Goal: Task Accomplishment & Management: Manage account settings

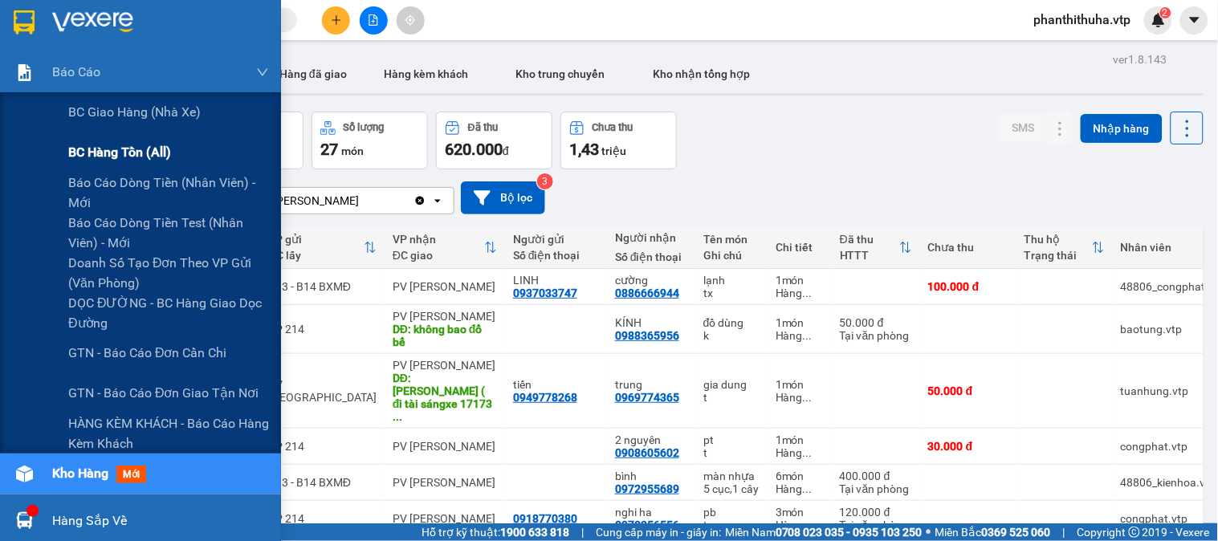
drag, startPoint x: 45, startPoint y: 53, endPoint x: 146, endPoint y: 141, distance: 134.2
click at [51, 53] on div "Báo cáo" at bounding box center [140, 72] width 281 height 40
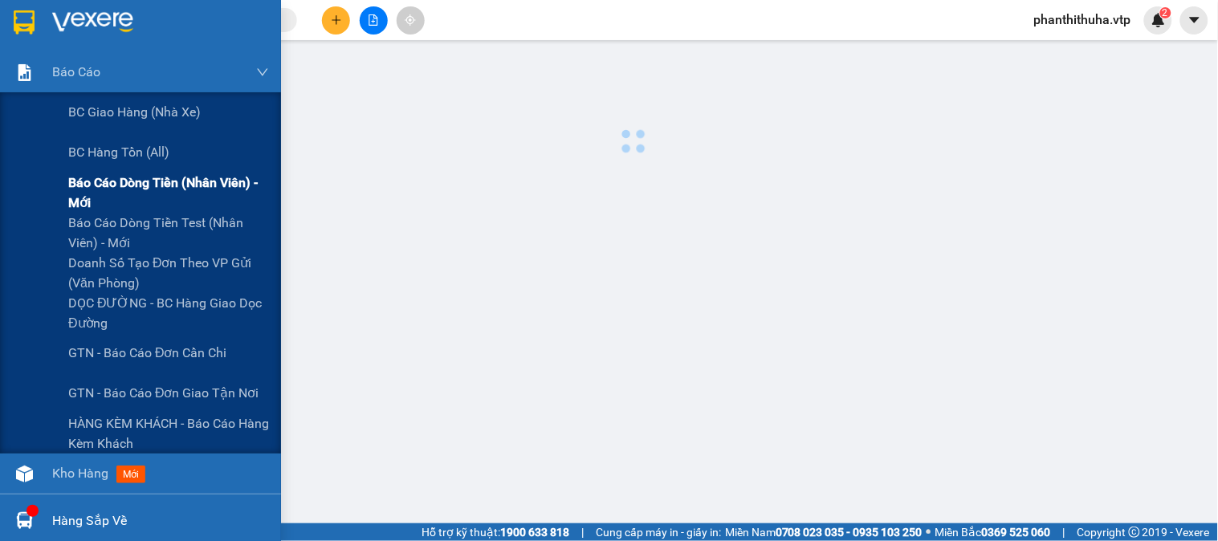
click at [197, 187] on span "Báo cáo dòng tiền (nhân viên) - mới" at bounding box center [168, 193] width 201 height 40
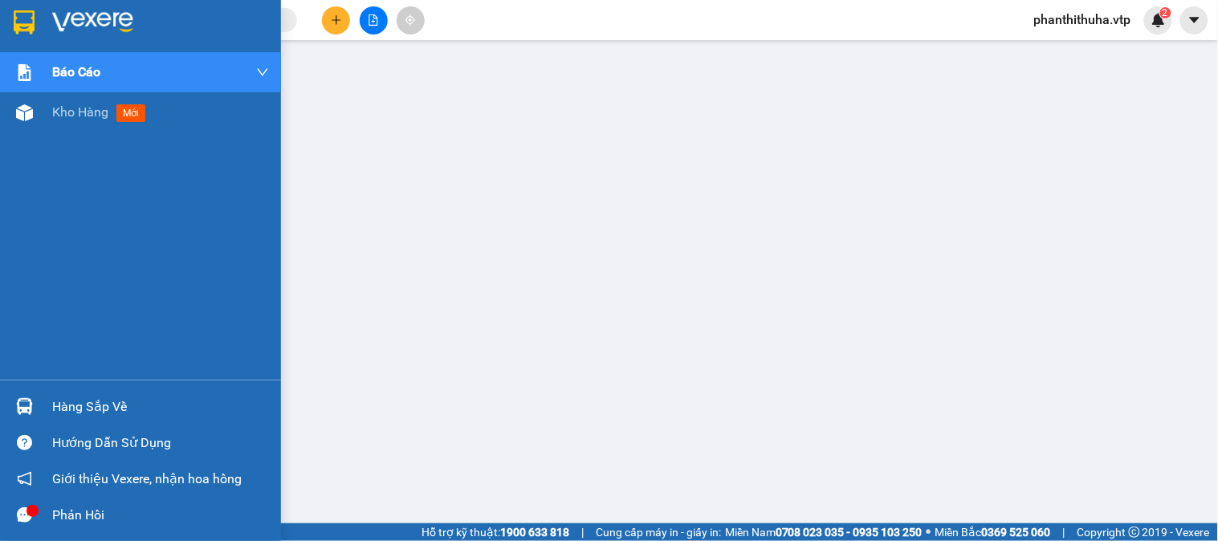
click at [101, 14] on img at bounding box center [92, 22] width 81 height 24
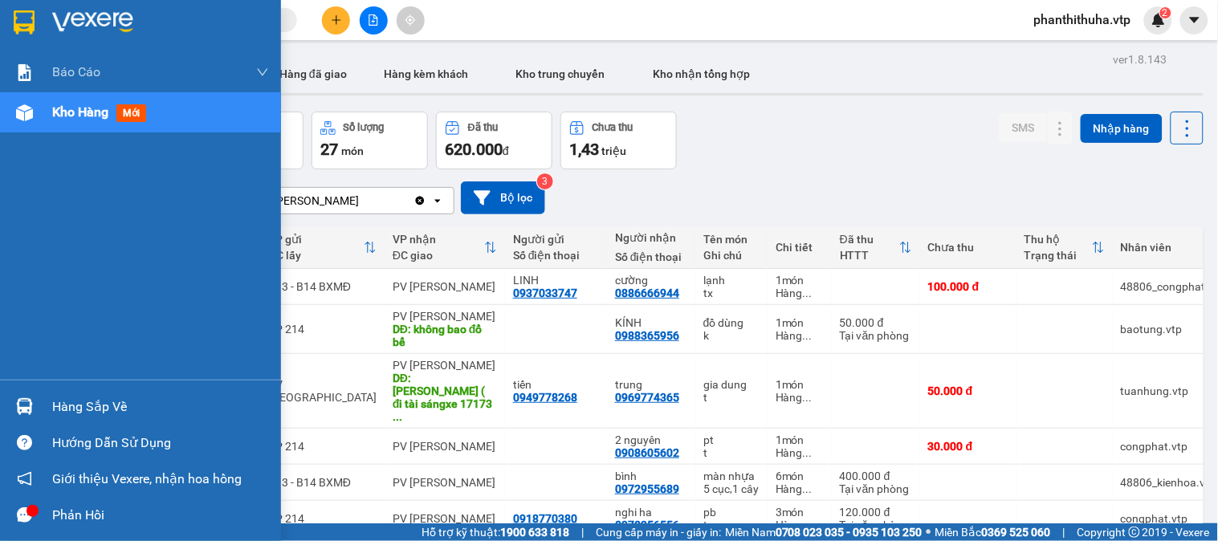
click at [112, 400] on div "Hàng sắp về" at bounding box center [160, 407] width 217 height 24
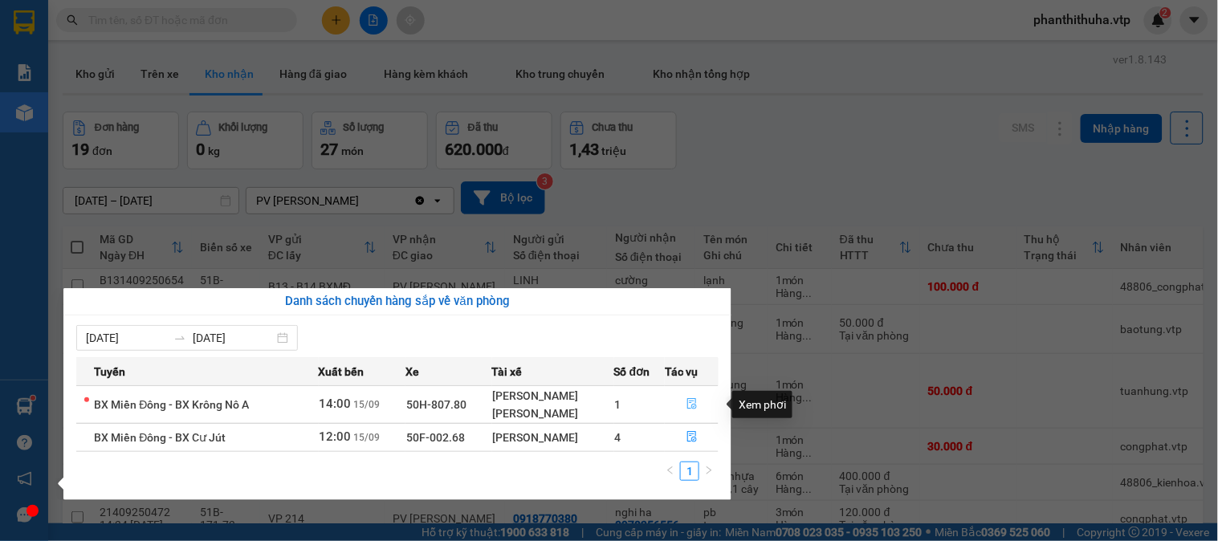
click at [698, 401] on button "button" at bounding box center [691, 405] width 52 height 26
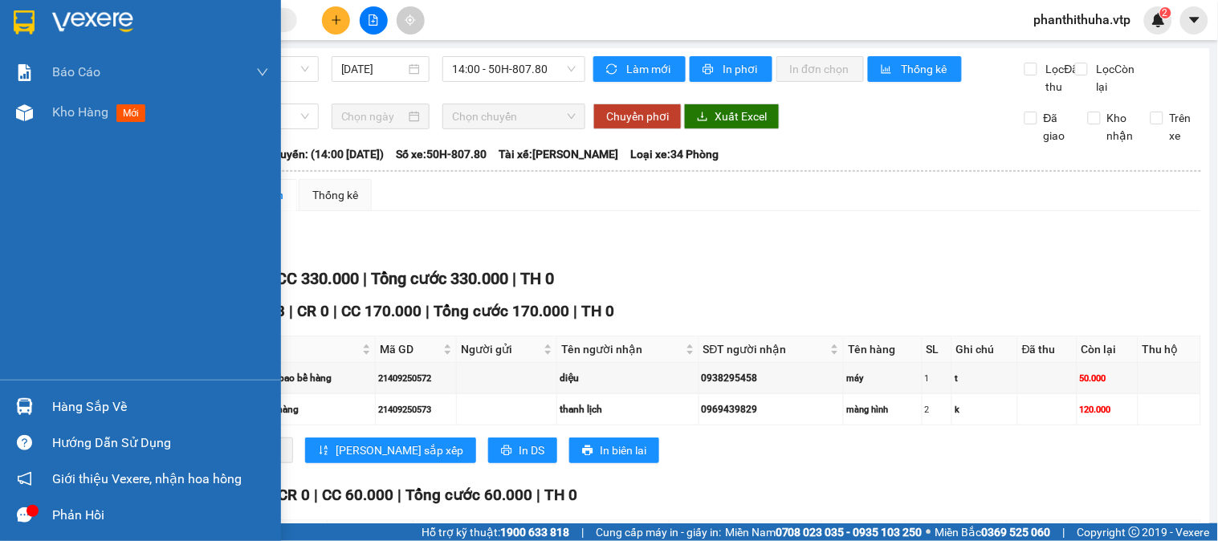
click at [75, 18] on img at bounding box center [92, 22] width 81 height 24
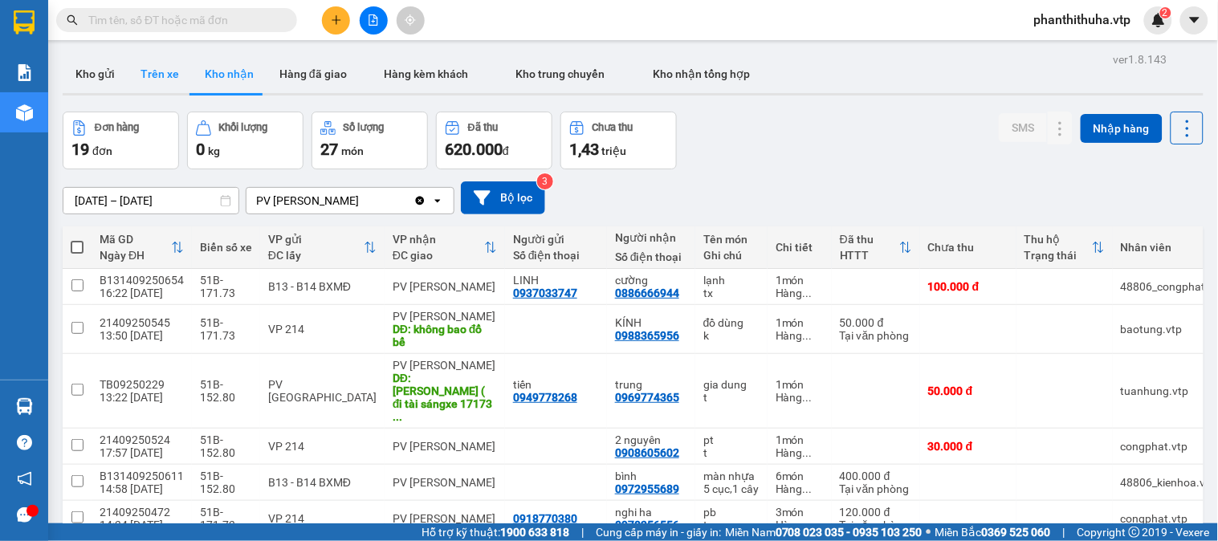
click at [170, 67] on button "Trên xe" at bounding box center [160, 74] width 64 height 39
type input "[DATE] – [DATE]"
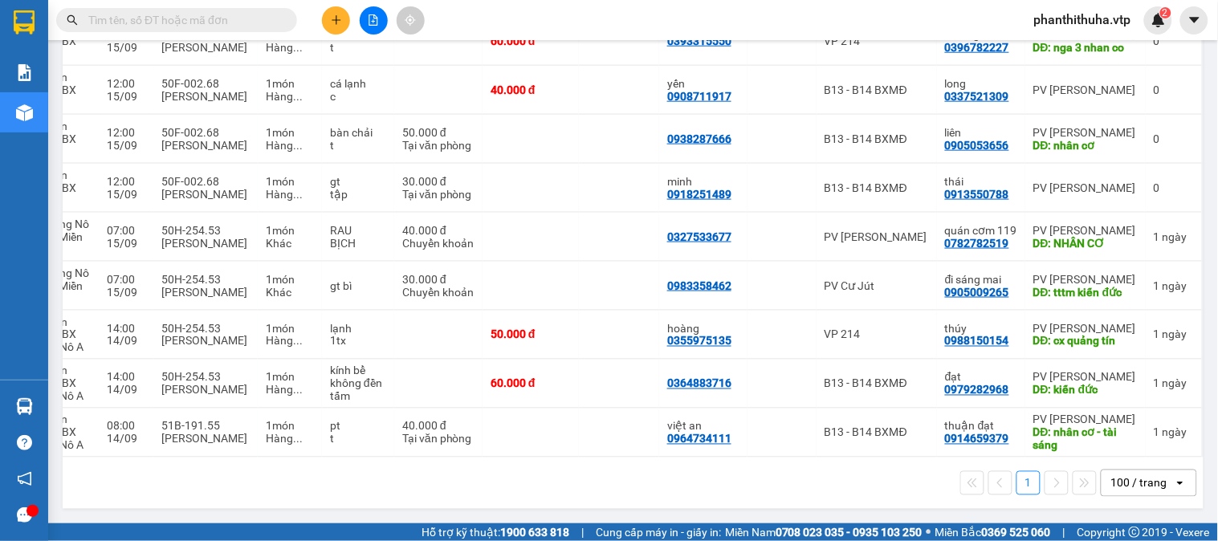
scroll to position [0, 210]
click at [1097, 17] on span "phanthithuha.vtp" at bounding box center [1082, 20] width 123 height 20
click at [1084, 45] on span "Đăng xuất" at bounding box center [1088, 50] width 91 height 18
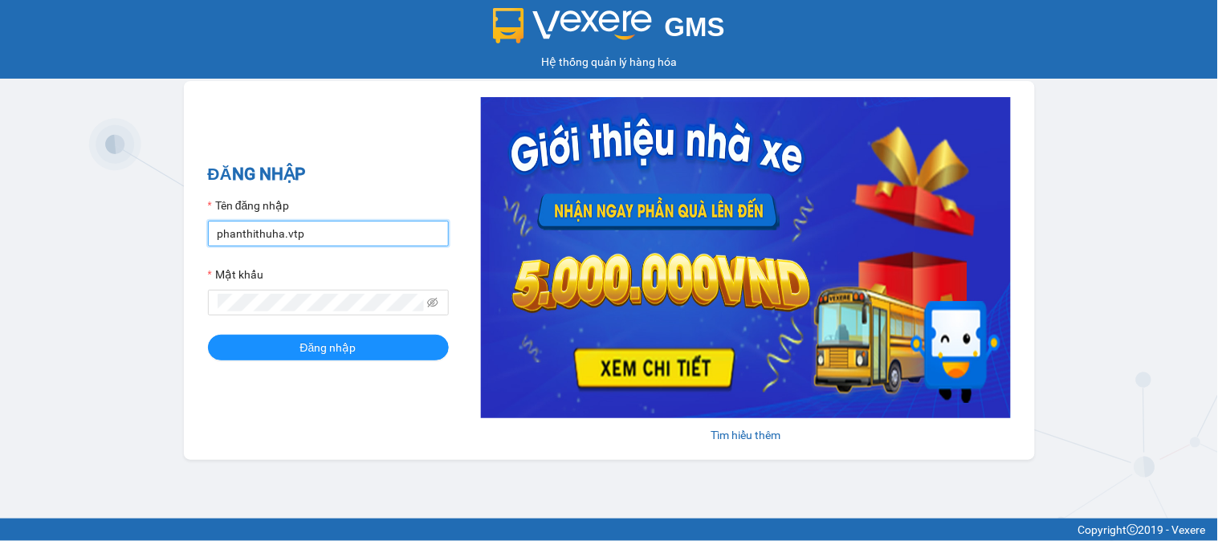
click at [324, 231] on input "phanthithuha.vtp" at bounding box center [328, 234] width 241 height 26
type input "thihang.vtp"
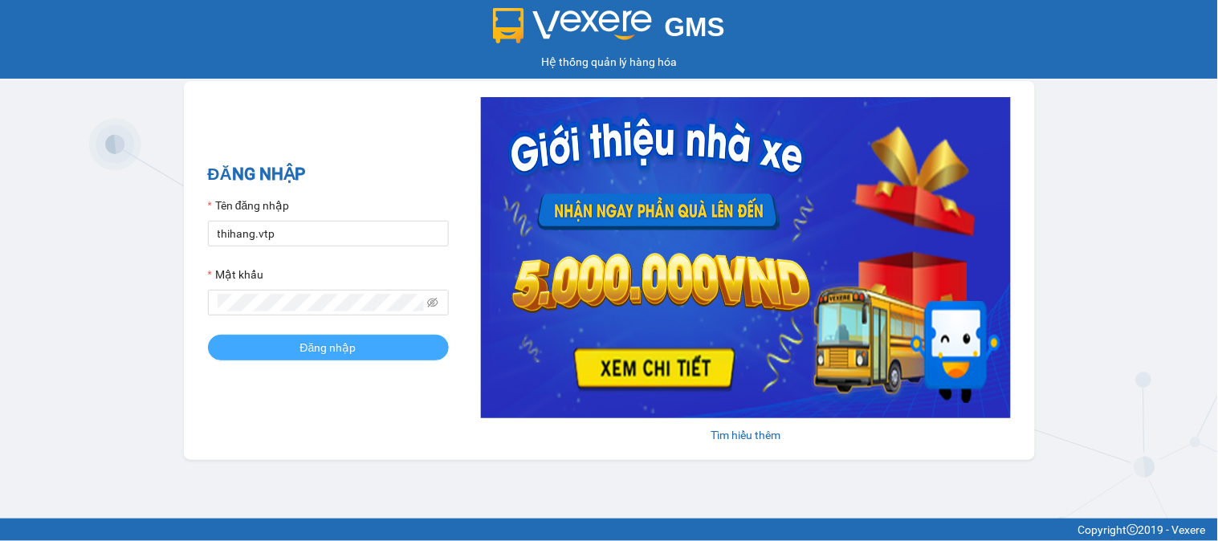
click at [363, 352] on button "Đăng nhập" at bounding box center [328, 348] width 241 height 26
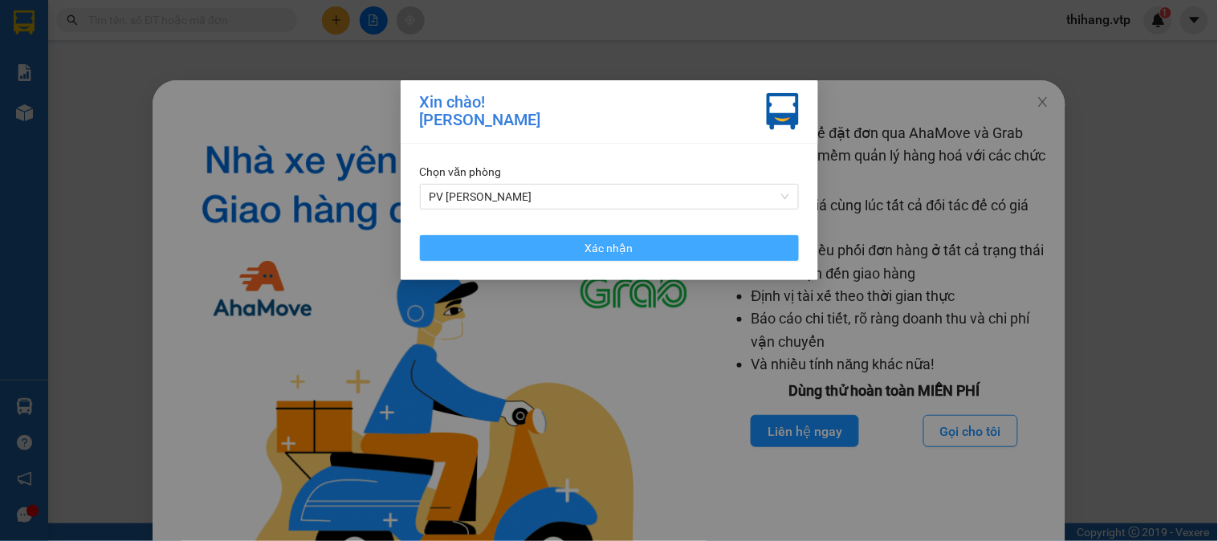
click at [599, 258] on button "Xác nhận" at bounding box center [609, 248] width 379 height 26
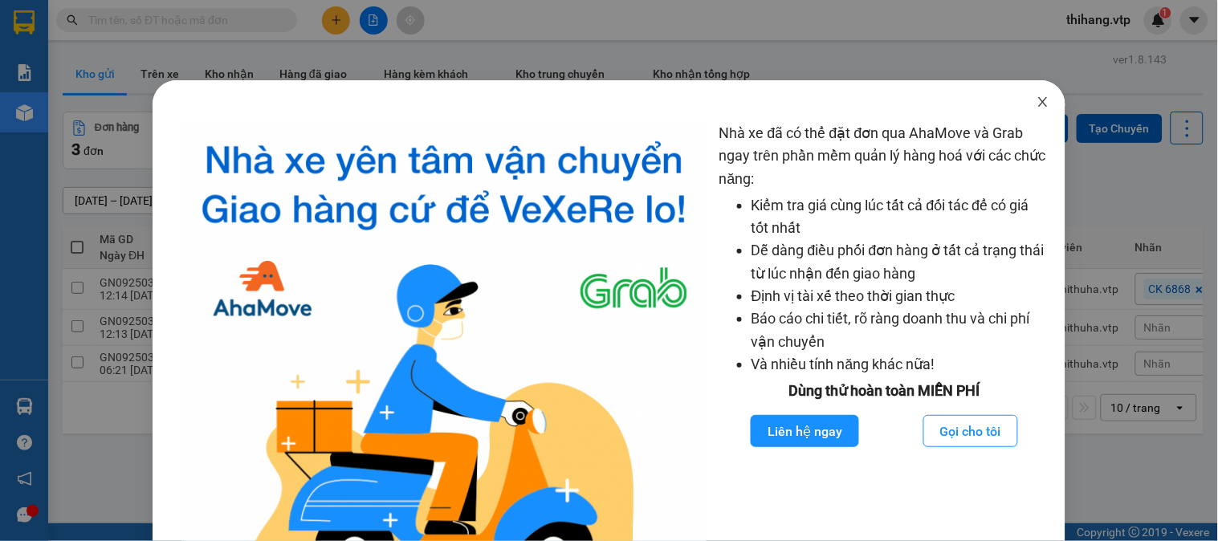
click at [1036, 108] on icon "close" at bounding box center [1042, 102] width 13 height 13
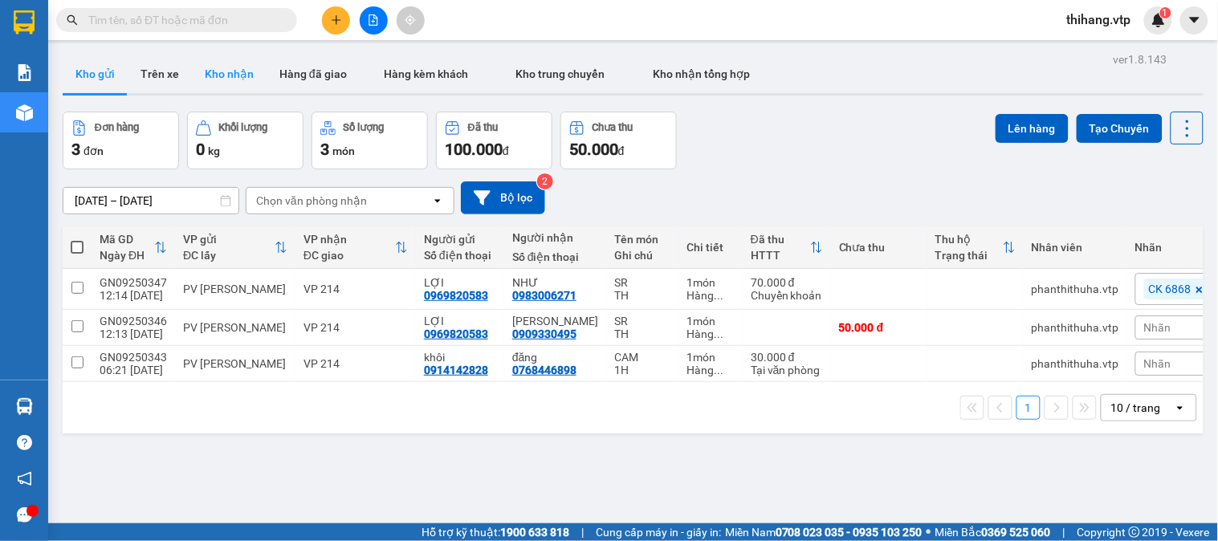
click at [230, 64] on button "Kho nhận" at bounding box center [229, 74] width 75 height 39
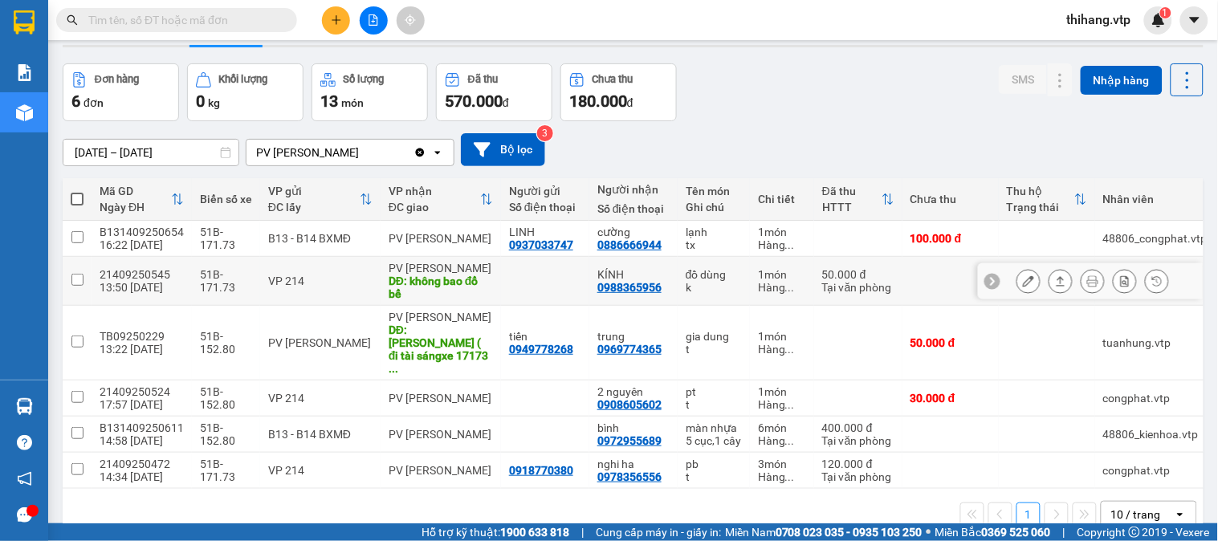
scroll to position [74, 0]
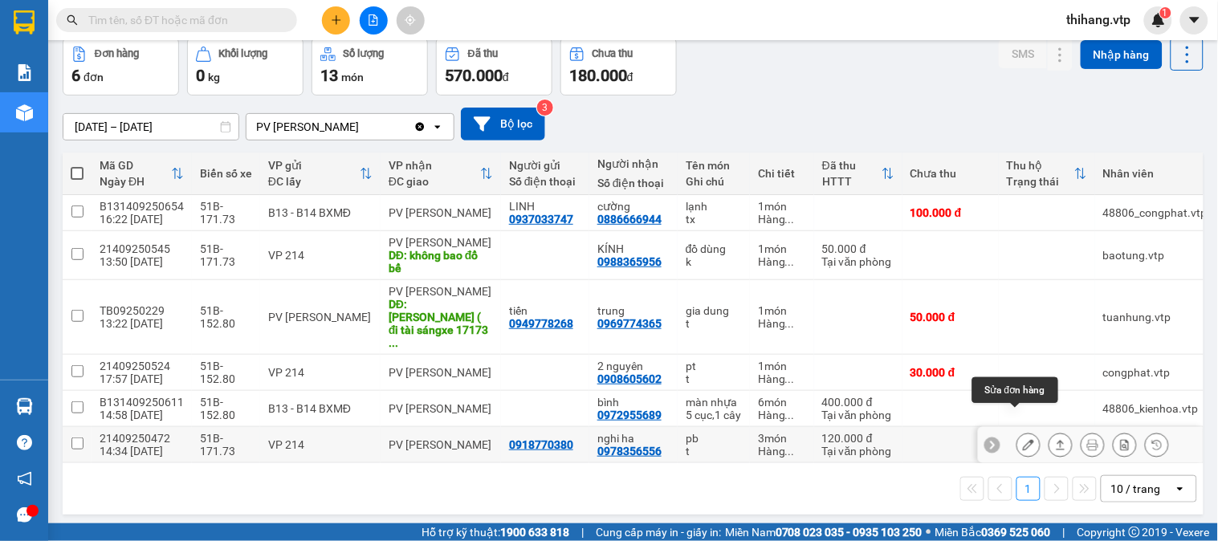
click at [1022, 439] on icon at bounding box center [1027, 444] width 11 height 11
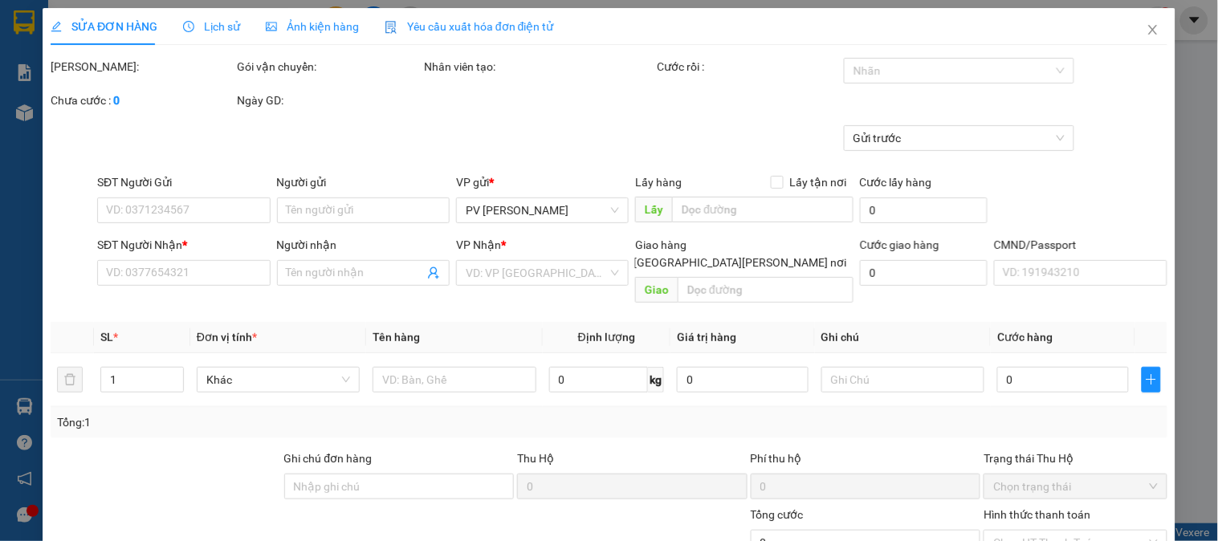
type input "0918770380"
type input "0978356556"
type input "nghi ha"
type input "120.000"
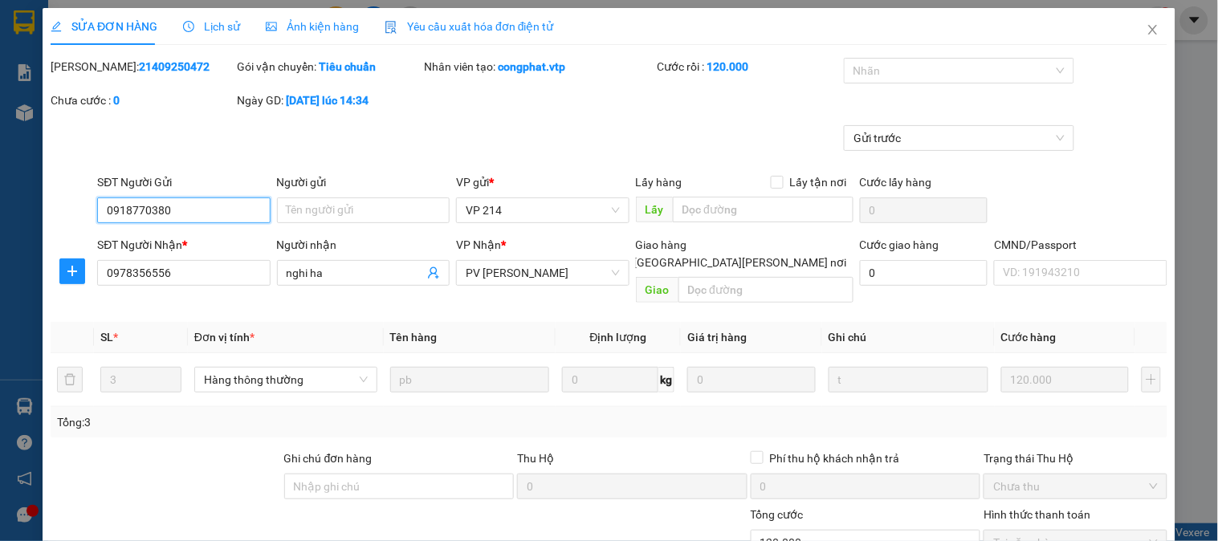
type input "6.000"
click at [540, 271] on span "PV [PERSON_NAME]" at bounding box center [541, 273] width 153 height 24
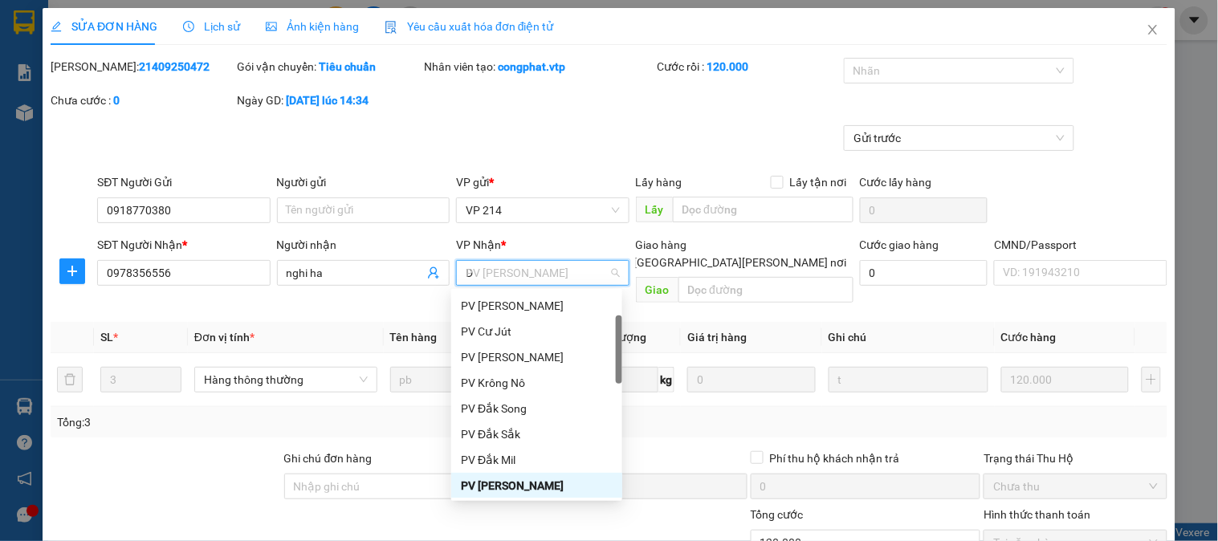
scroll to position [64, 0]
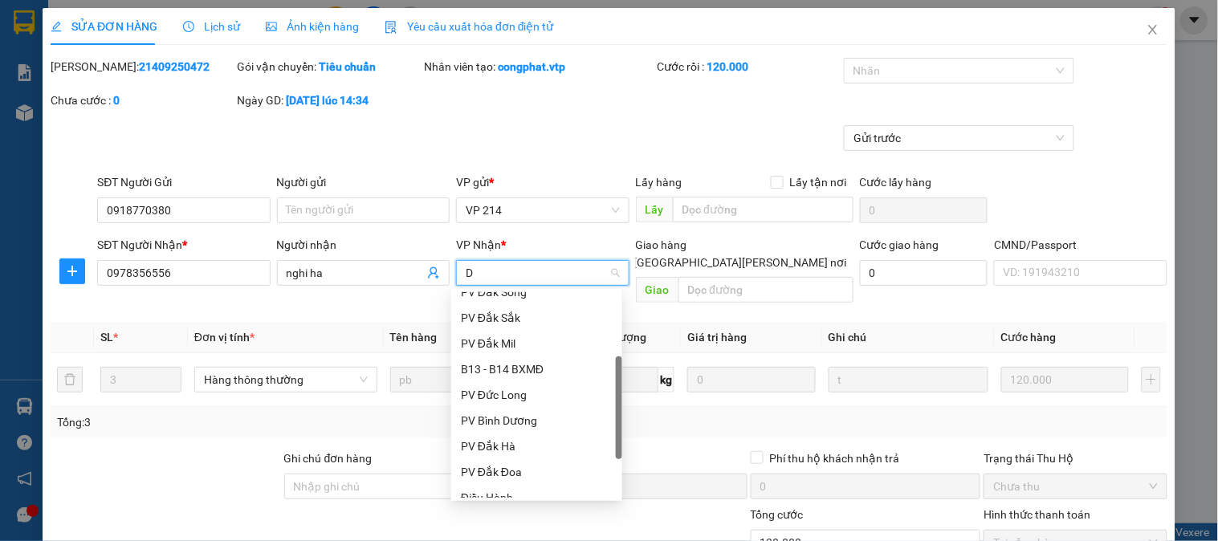
type input "DM"
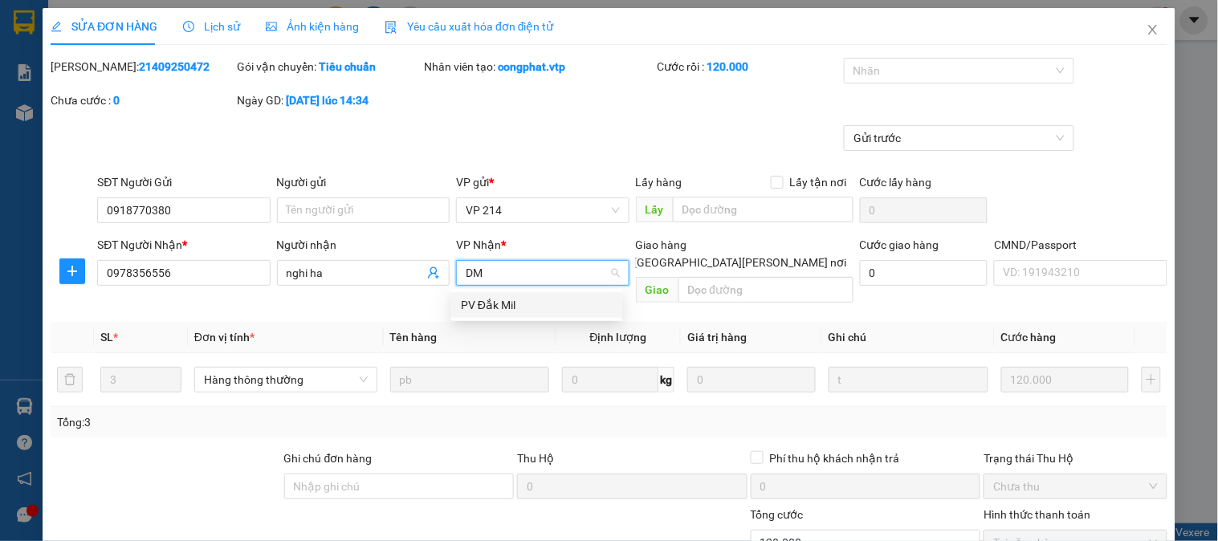
click at [510, 300] on div "PV Đắk Mil" at bounding box center [537, 305] width 152 height 18
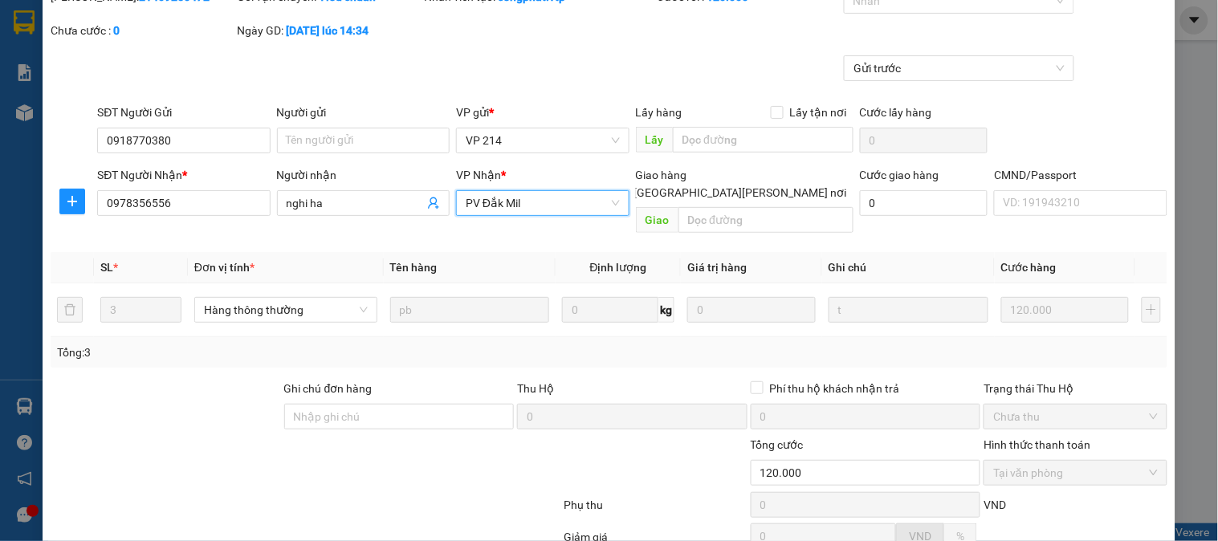
scroll to position [219, 0]
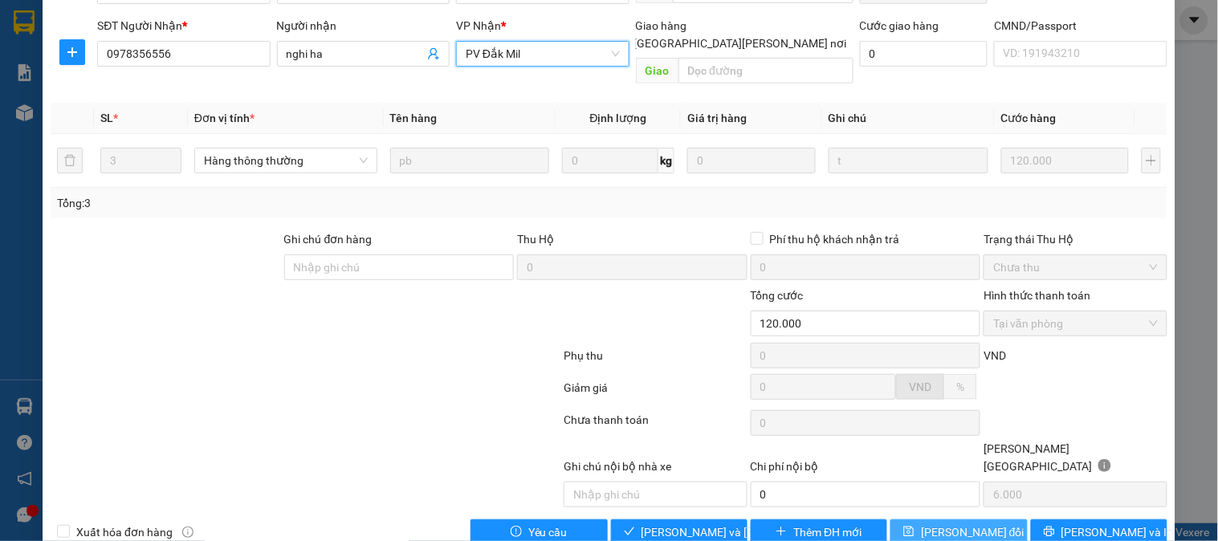
click at [905, 519] on button "[PERSON_NAME] đổi" at bounding box center [958, 532] width 136 height 26
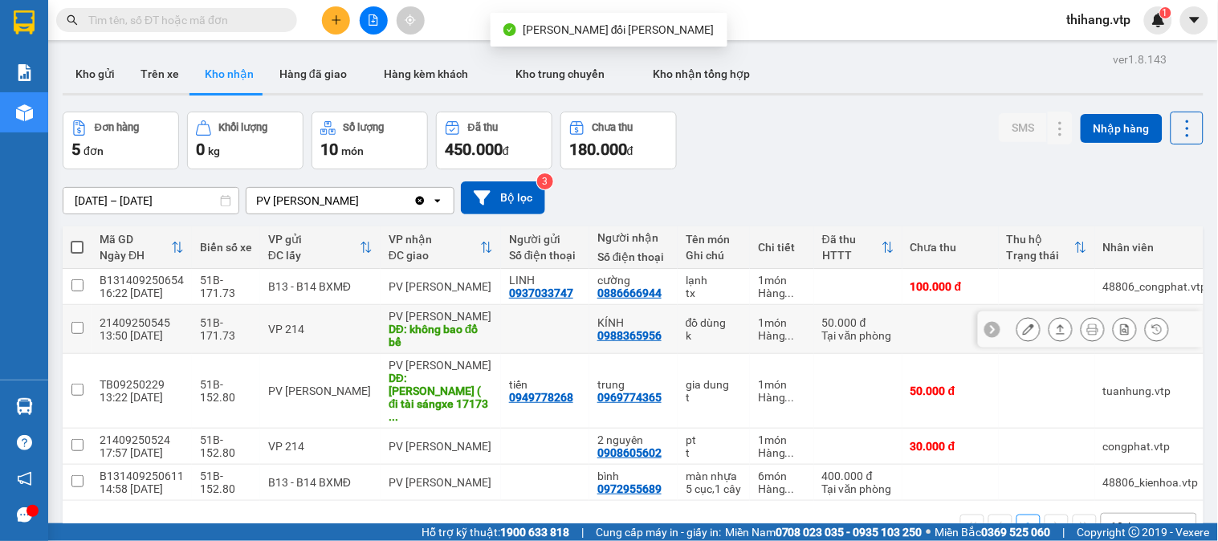
scroll to position [74, 0]
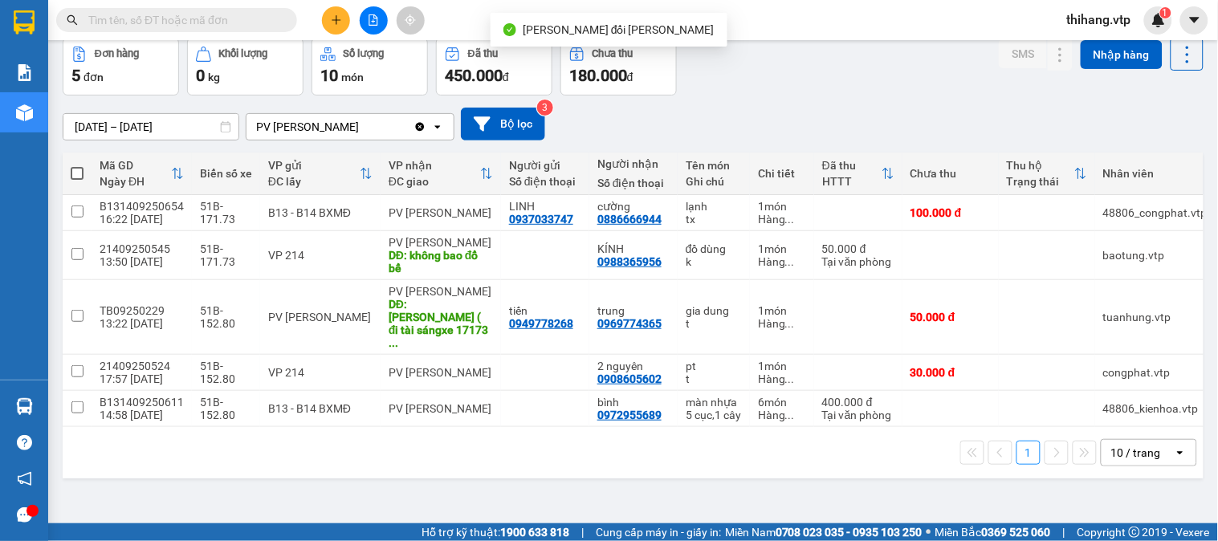
click at [211, 124] on input "[DATE] – [DATE]" at bounding box center [150, 127] width 175 height 26
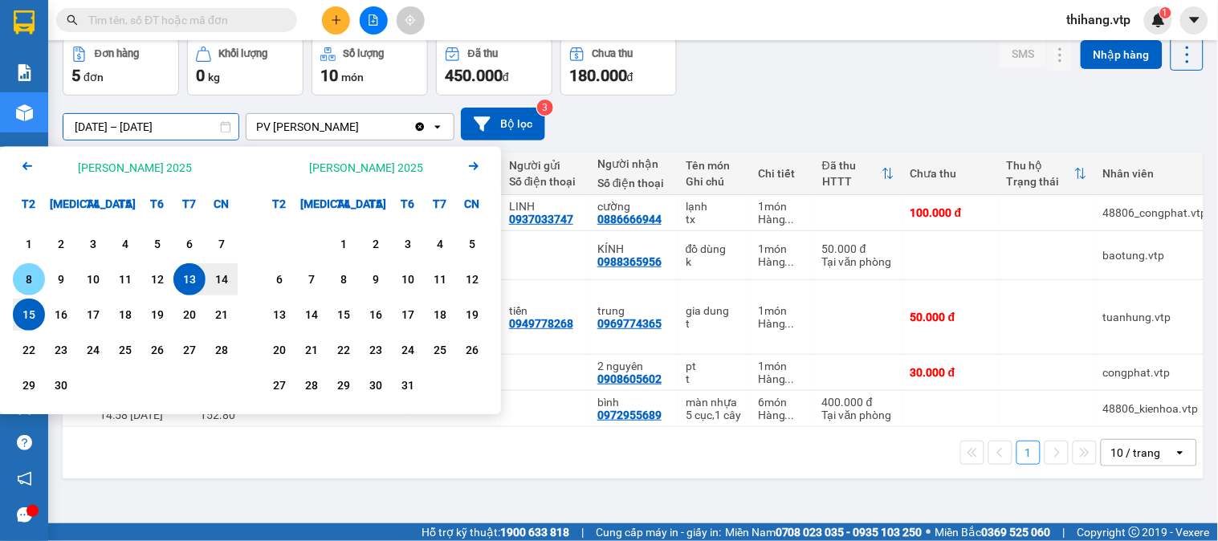
click at [35, 274] on div "8" at bounding box center [29, 279] width 22 height 19
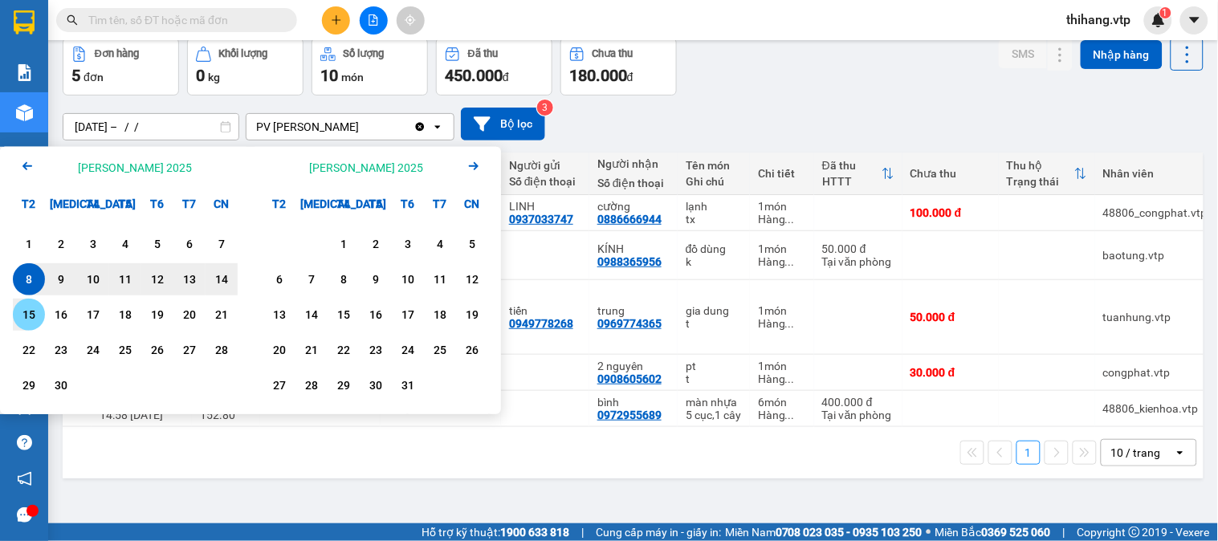
click at [29, 307] on div "15" at bounding box center [29, 314] width 22 height 19
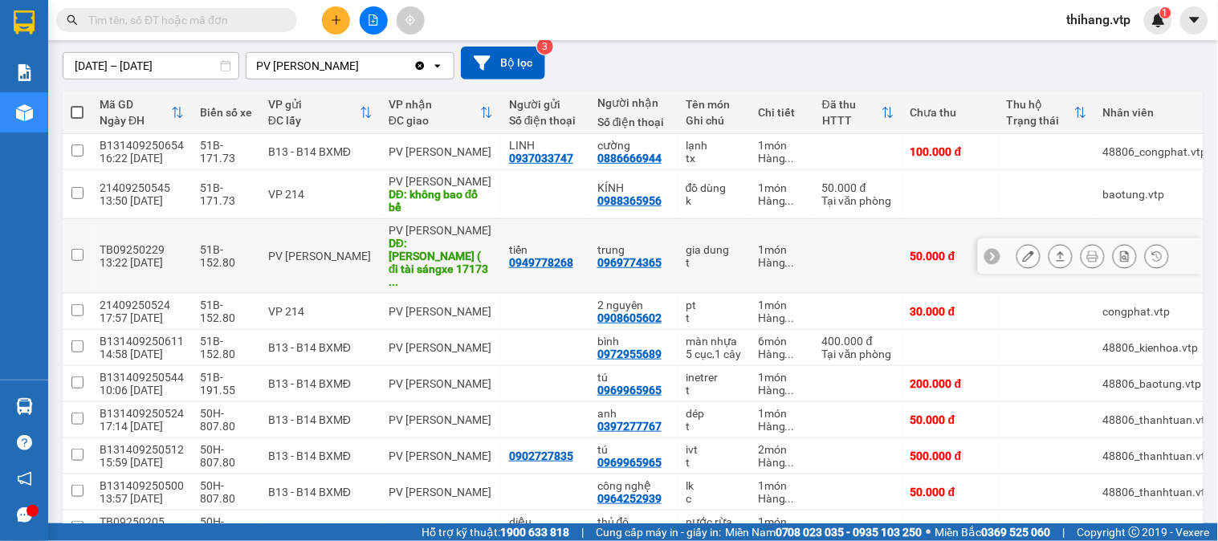
scroll to position [205, 0]
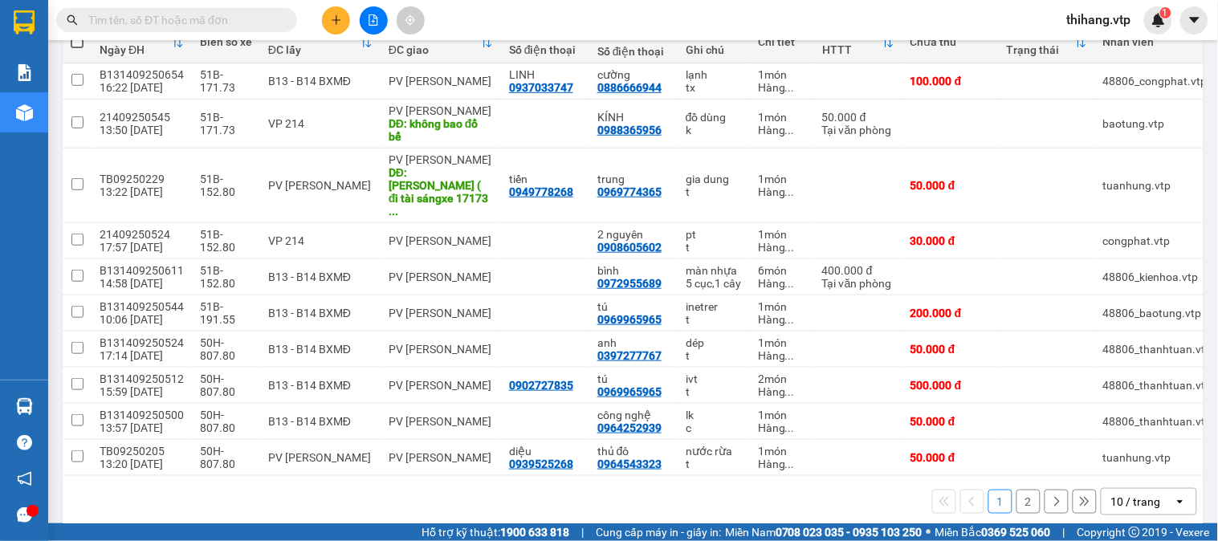
click at [1137, 494] on div "10 / trang" at bounding box center [1136, 502] width 50 height 16
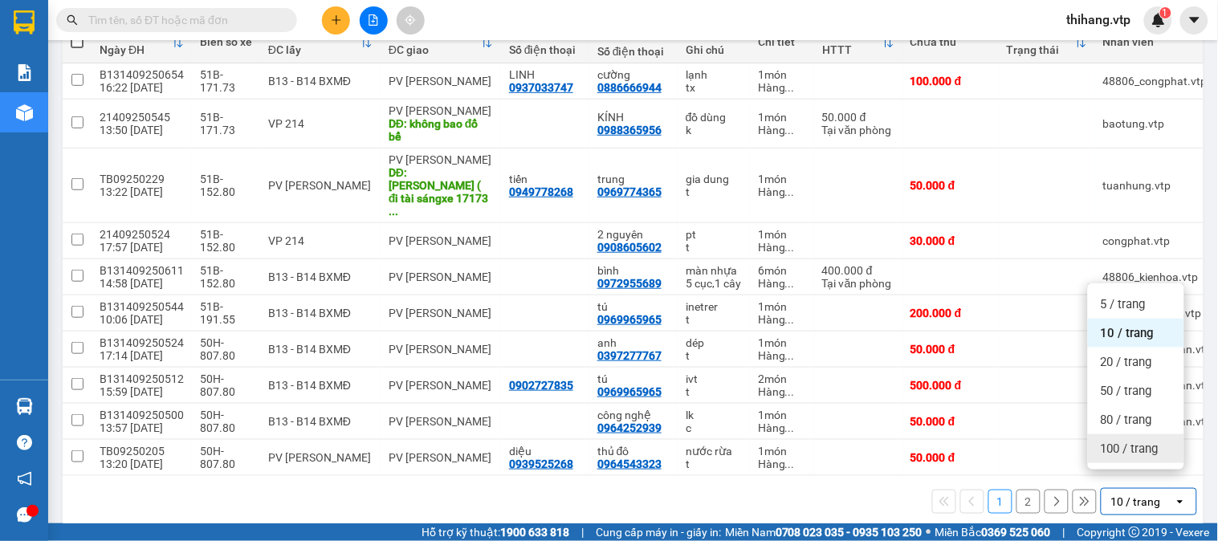
click at [1124, 443] on span "100 / trang" at bounding box center [1129, 449] width 58 height 16
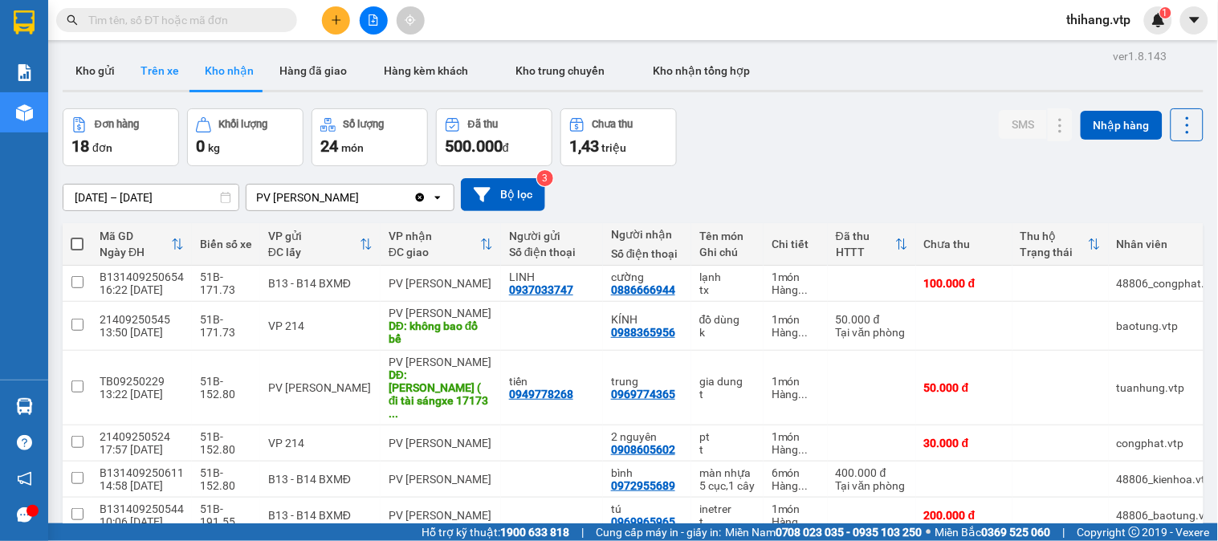
scroll to position [0, 0]
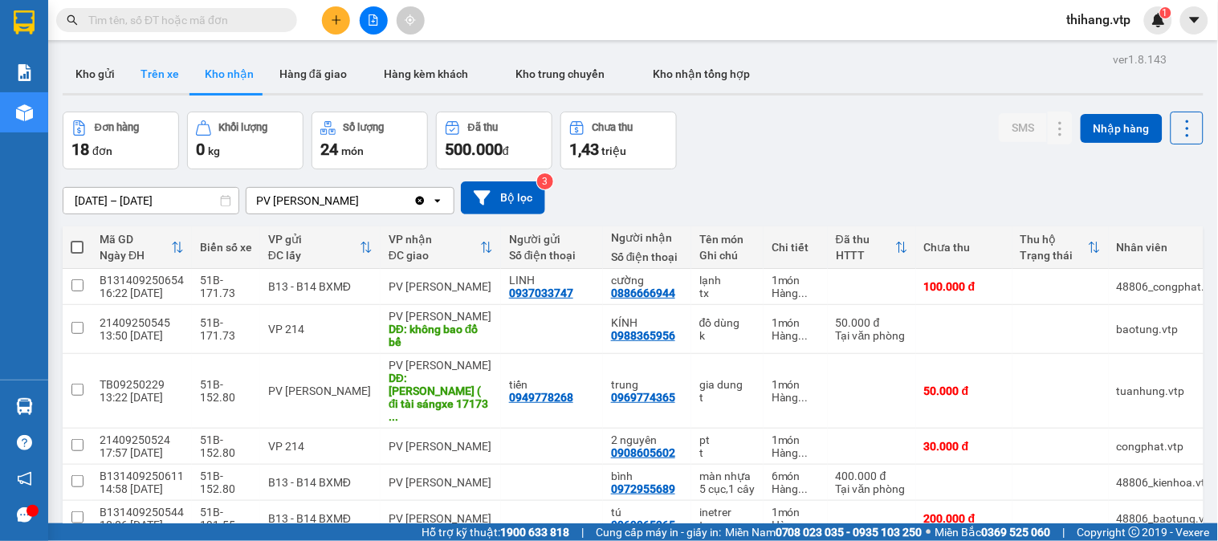
click at [166, 70] on button "Trên xe" at bounding box center [160, 74] width 64 height 39
type input "[DATE] – [DATE]"
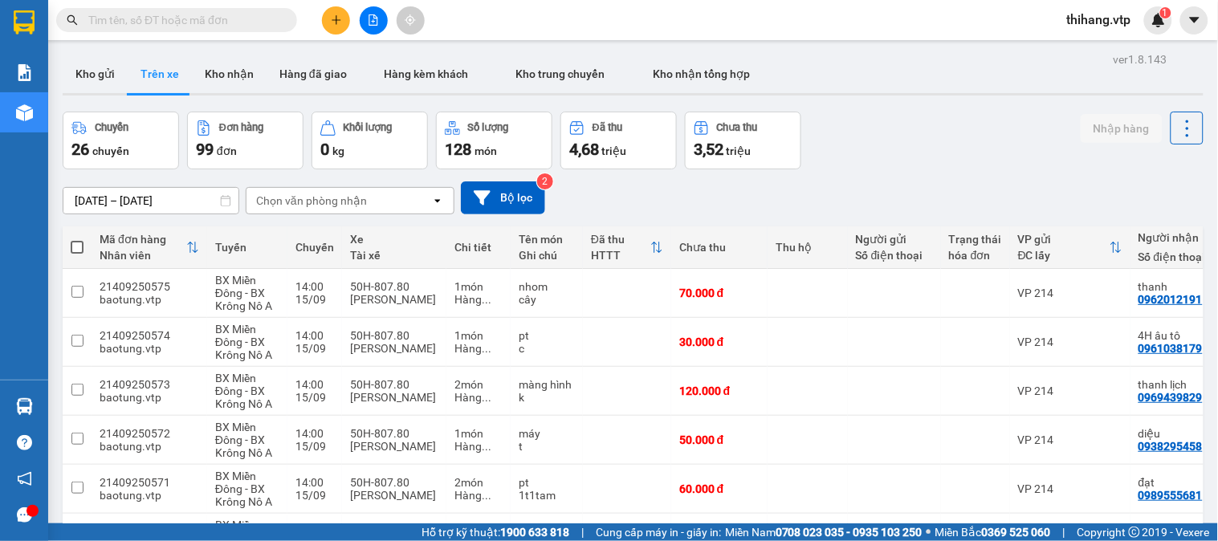
click at [342, 201] on div "Chọn văn phòng nhận" at bounding box center [311, 201] width 111 height 16
type input "GN"
click at [338, 234] on div "PV [PERSON_NAME]" at bounding box center [349, 235] width 209 height 29
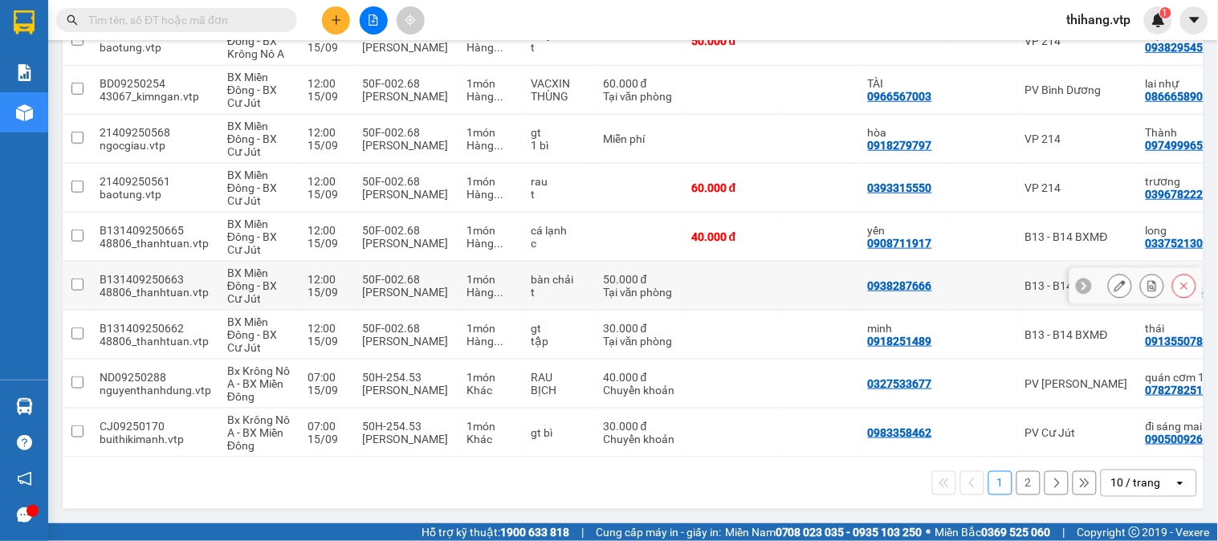
scroll to position [308, 0]
click at [1173, 477] on icon "open" at bounding box center [1179, 483] width 13 height 13
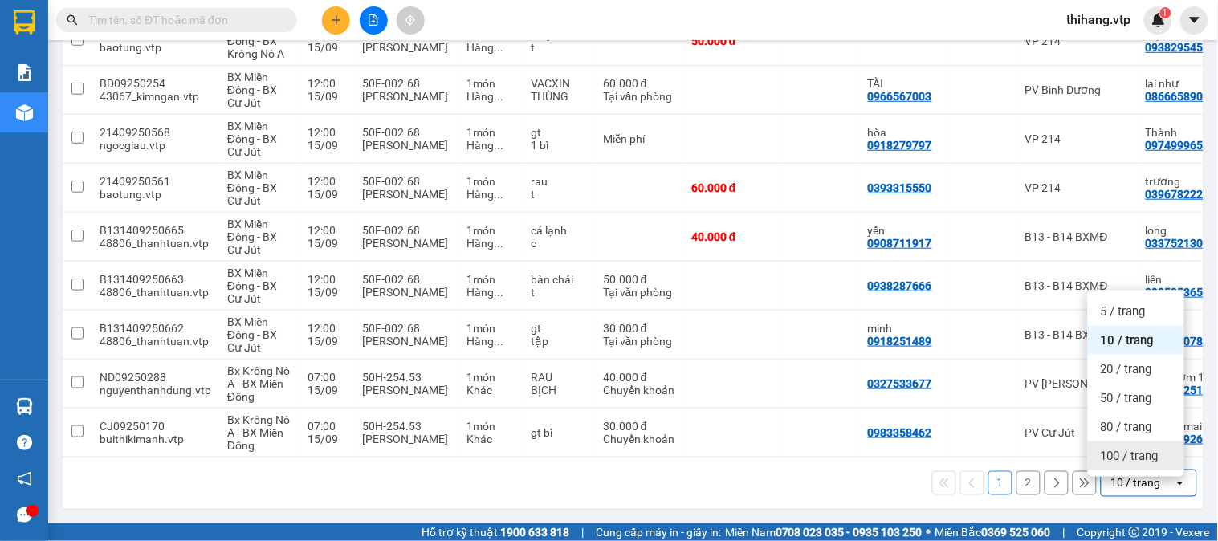
click at [1157, 450] on span "100 / trang" at bounding box center [1129, 456] width 58 height 16
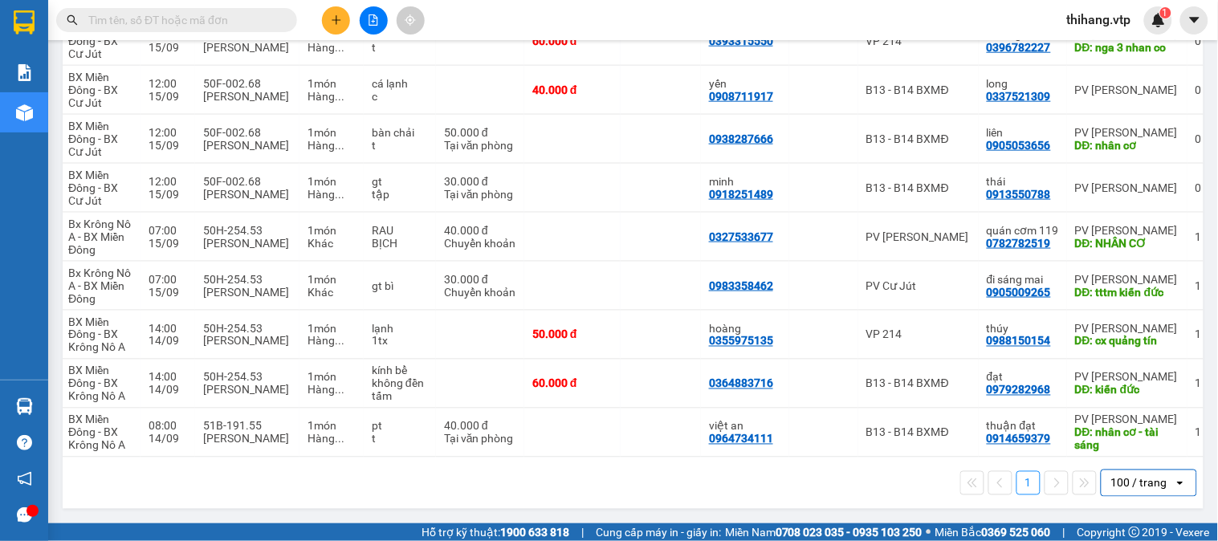
scroll to position [0, 204]
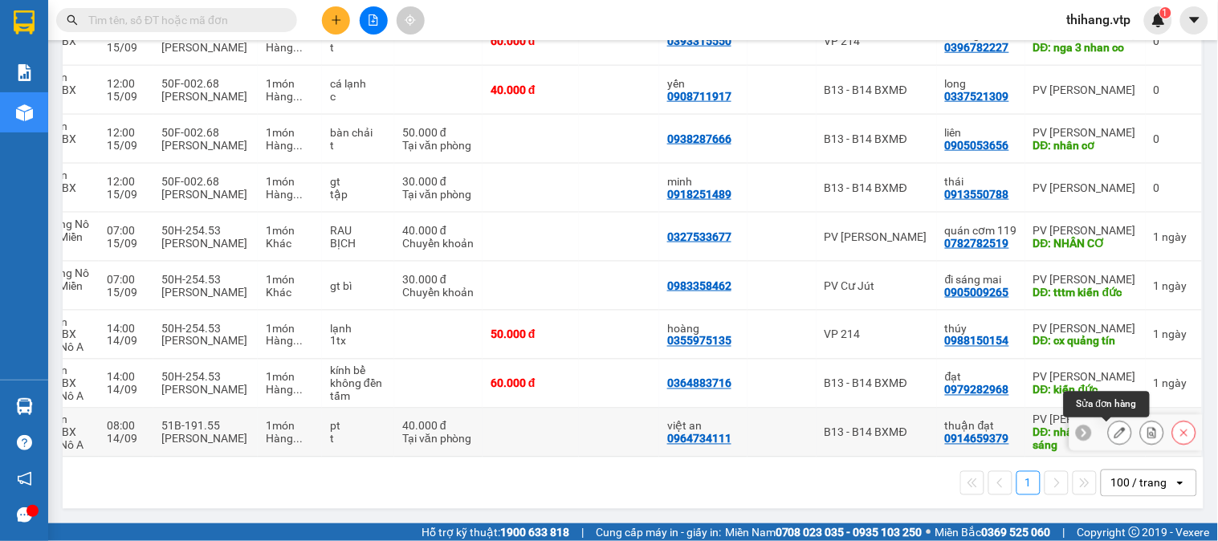
click at [1114, 429] on icon at bounding box center [1119, 432] width 11 height 11
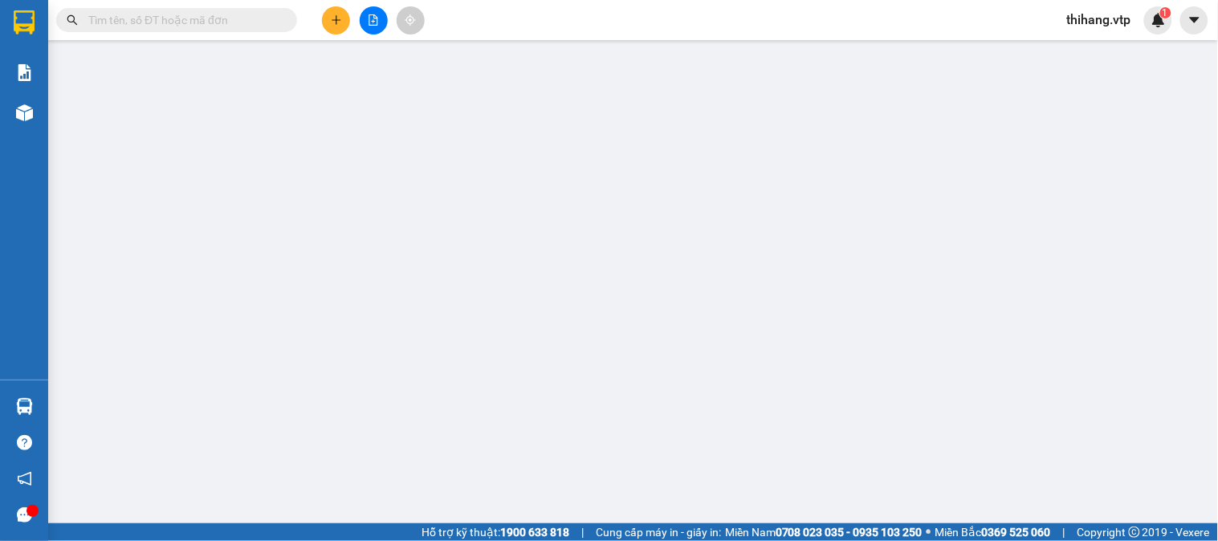
type input "0964734111"
type input "việt an"
type input "0914659379"
type input "thuận đạt"
type input "nhân cơ - tài sáng"
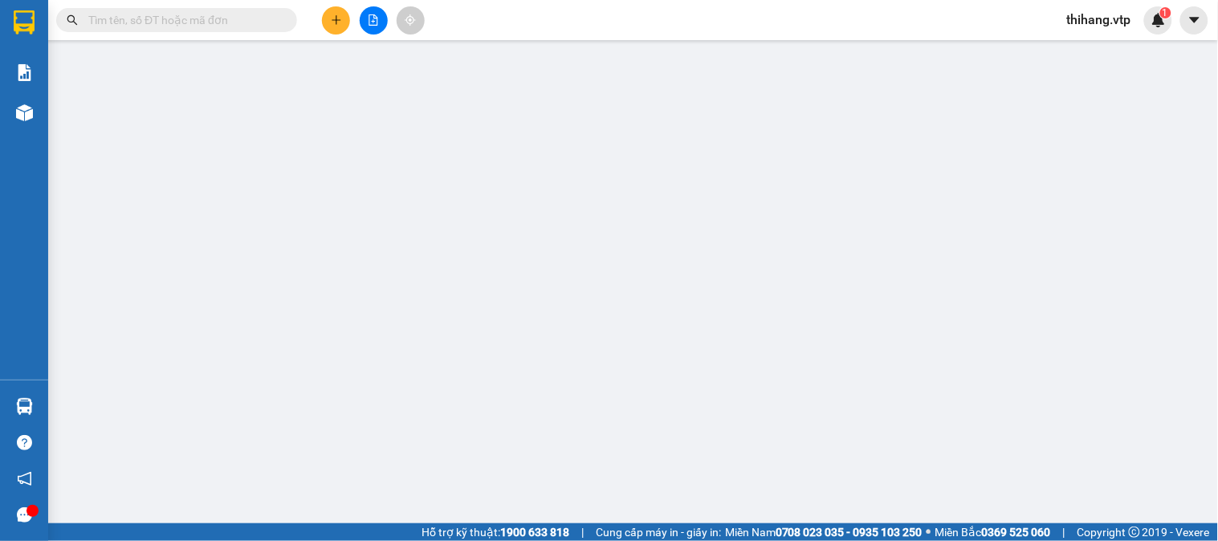
type input "40.000"
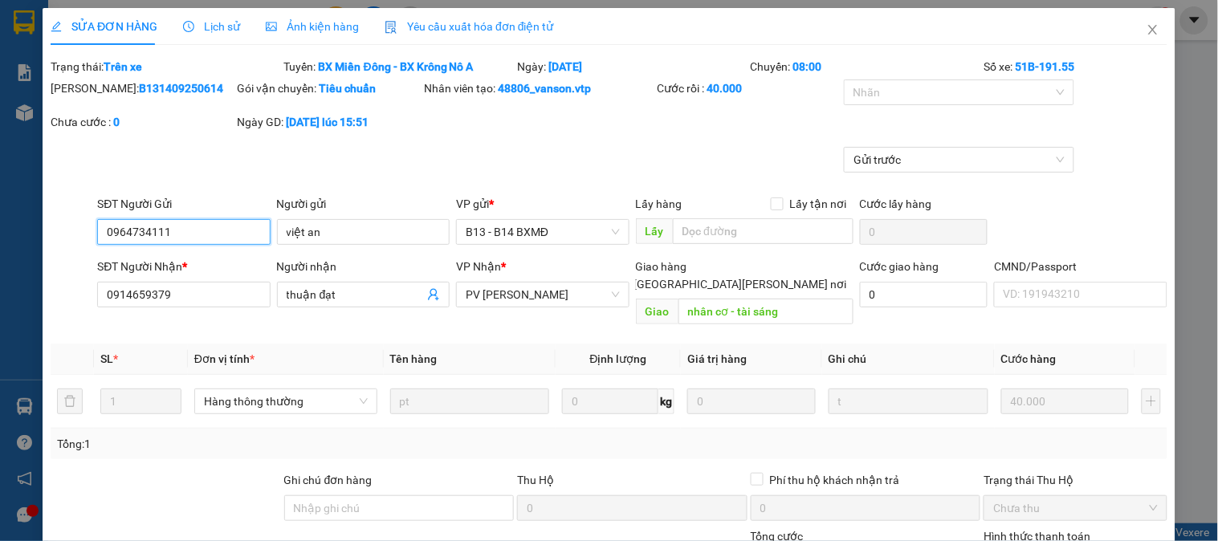
type input "2.000"
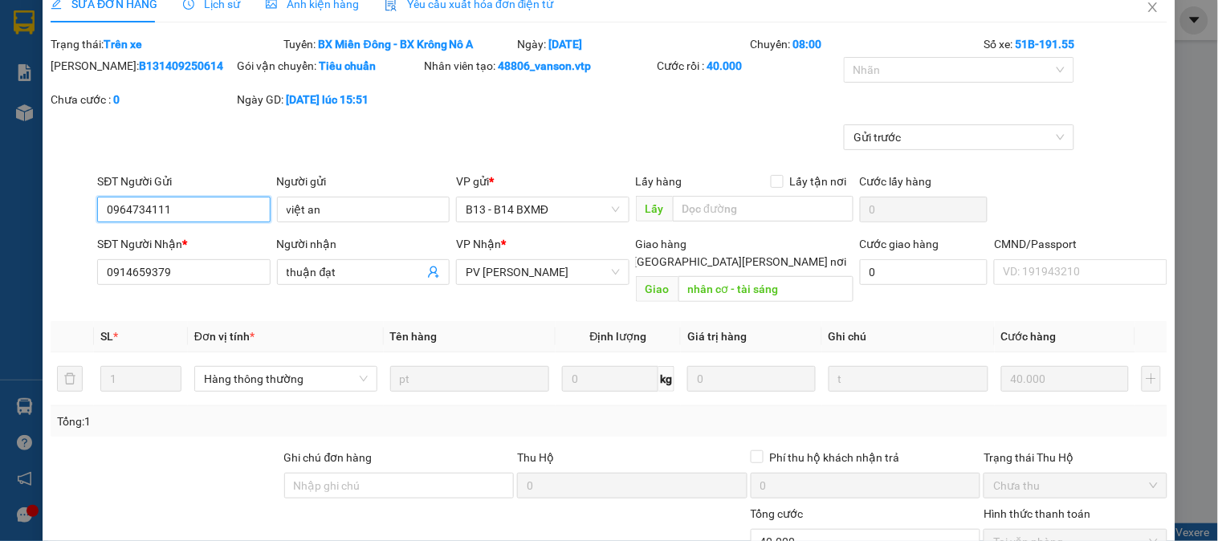
scroll to position [241, 0]
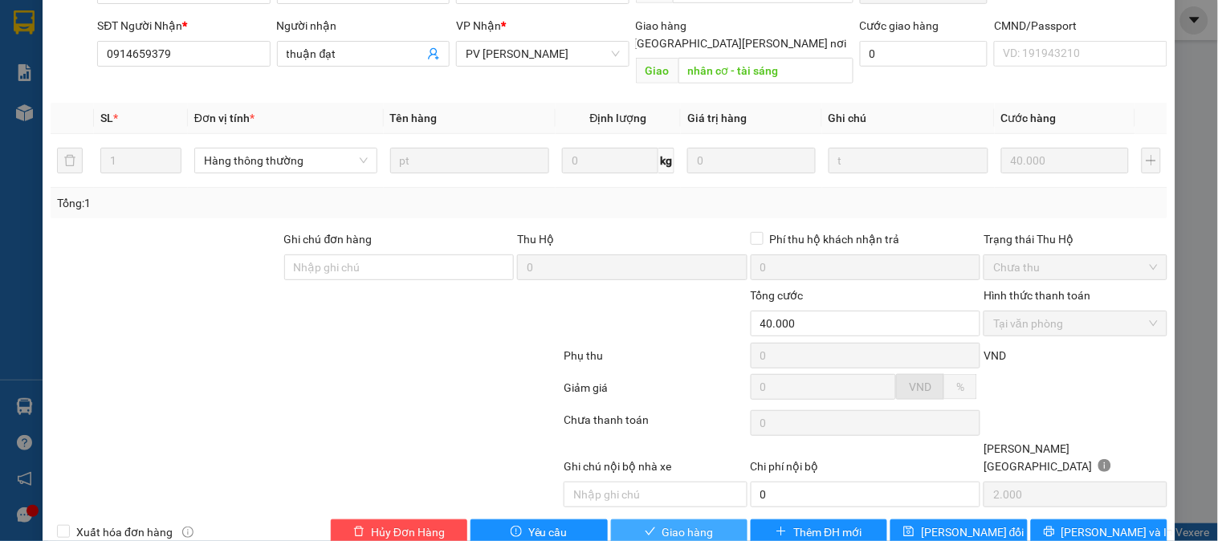
click at [697, 523] on span "Giao hàng" at bounding box center [687, 532] width 51 height 18
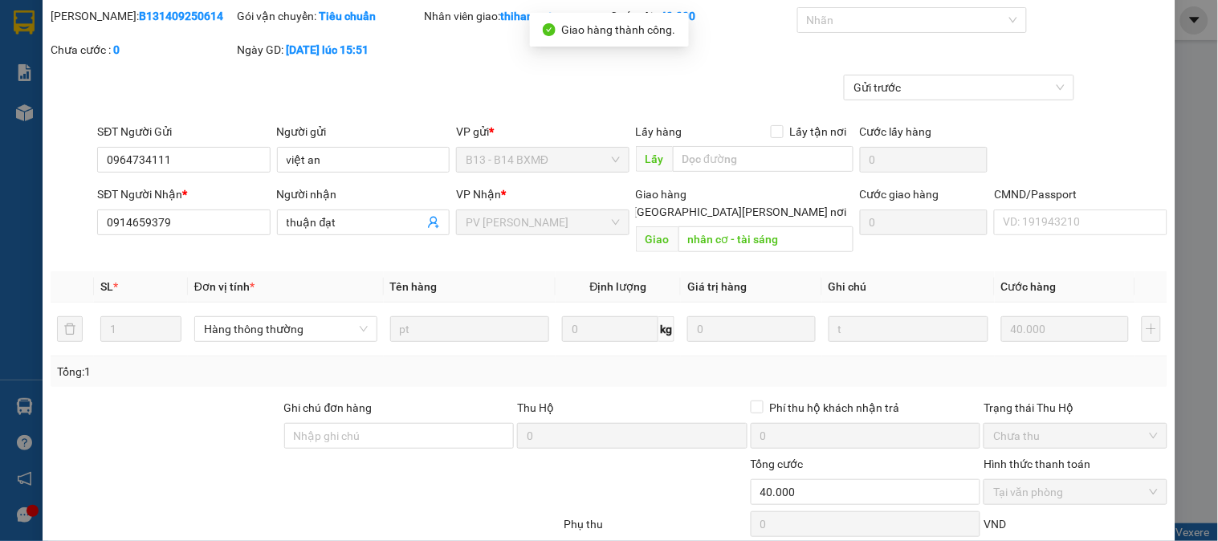
scroll to position [0, 0]
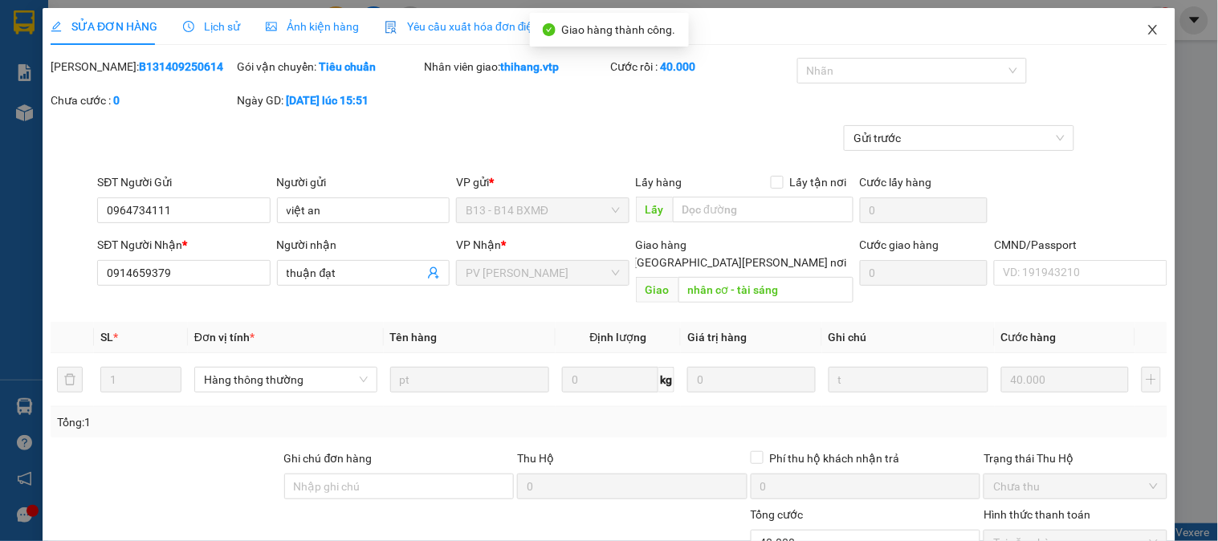
click at [1146, 24] on icon "close" at bounding box center [1152, 29] width 13 height 13
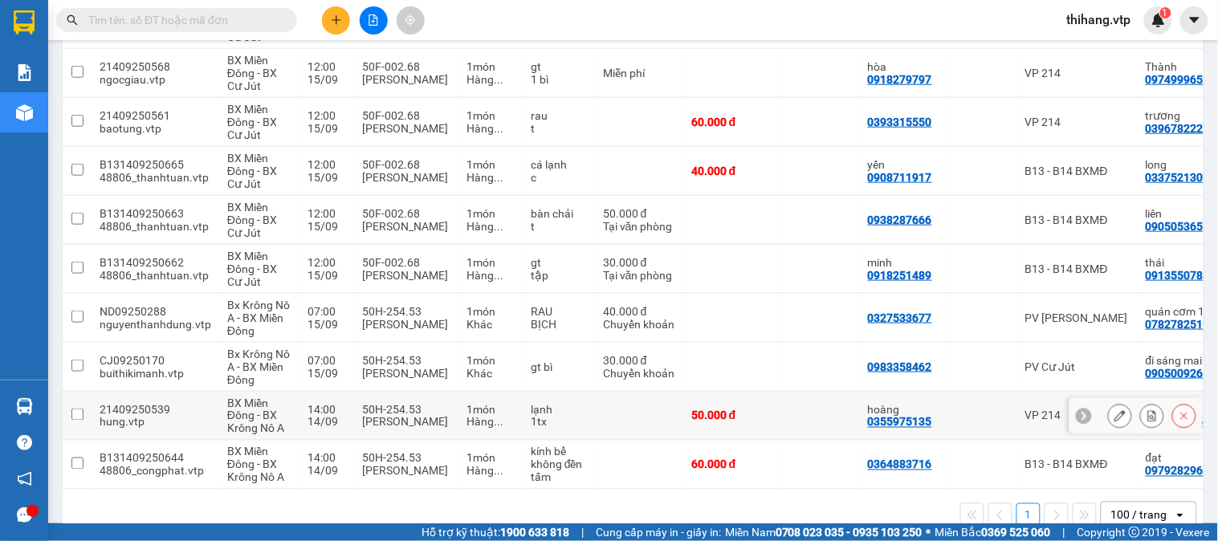
scroll to position [406, 0]
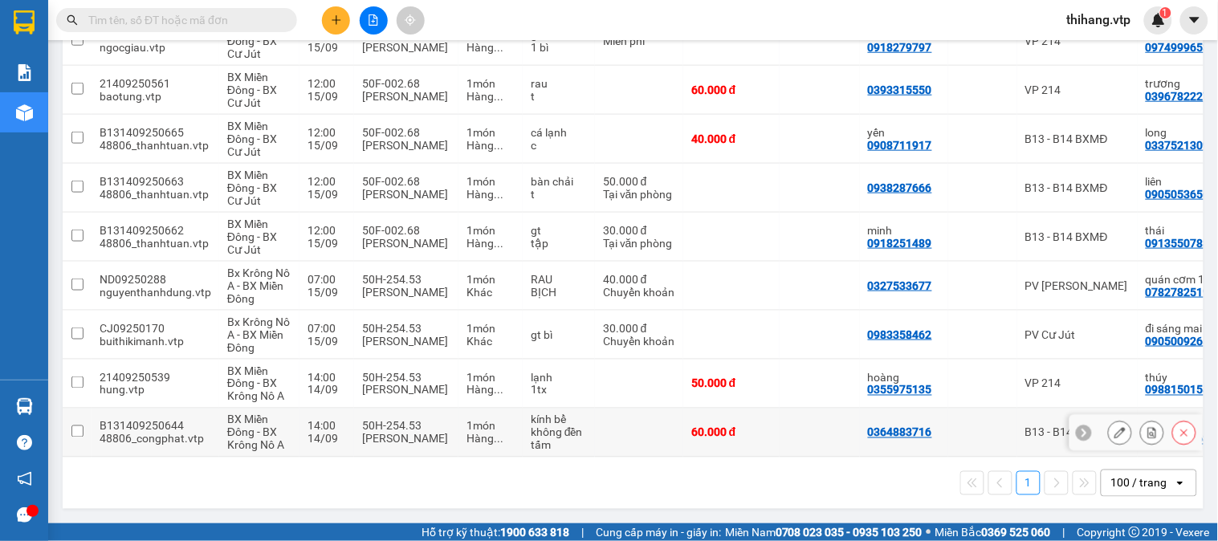
click at [1114, 427] on icon at bounding box center [1119, 432] width 11 height 11
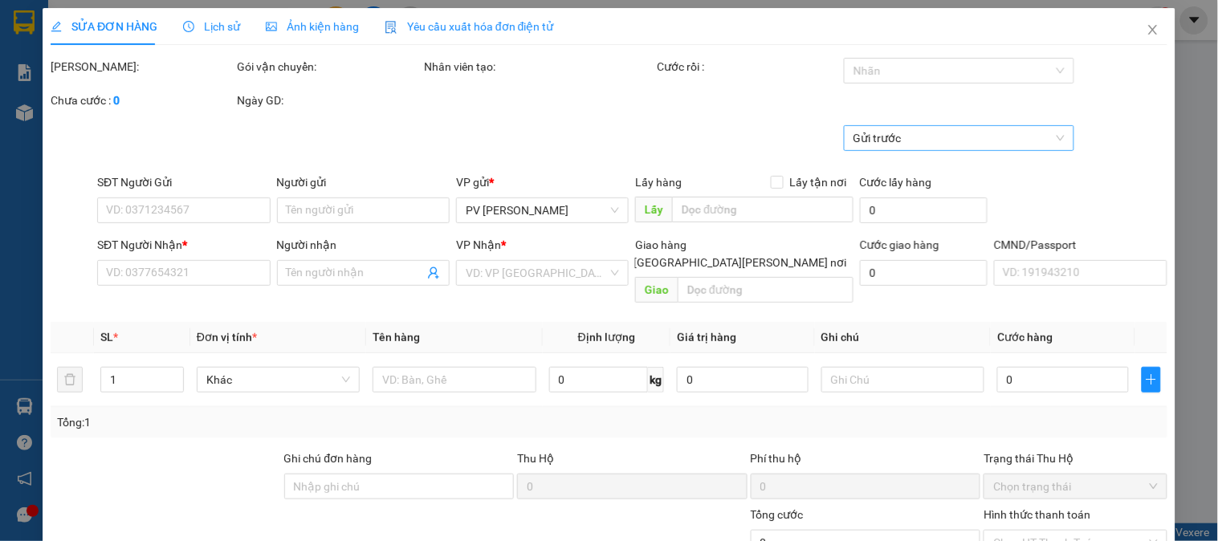
type input "0364883716"
type input "0979282968"
type input "đạt"
type input "kiến đức"
type input "60.000"
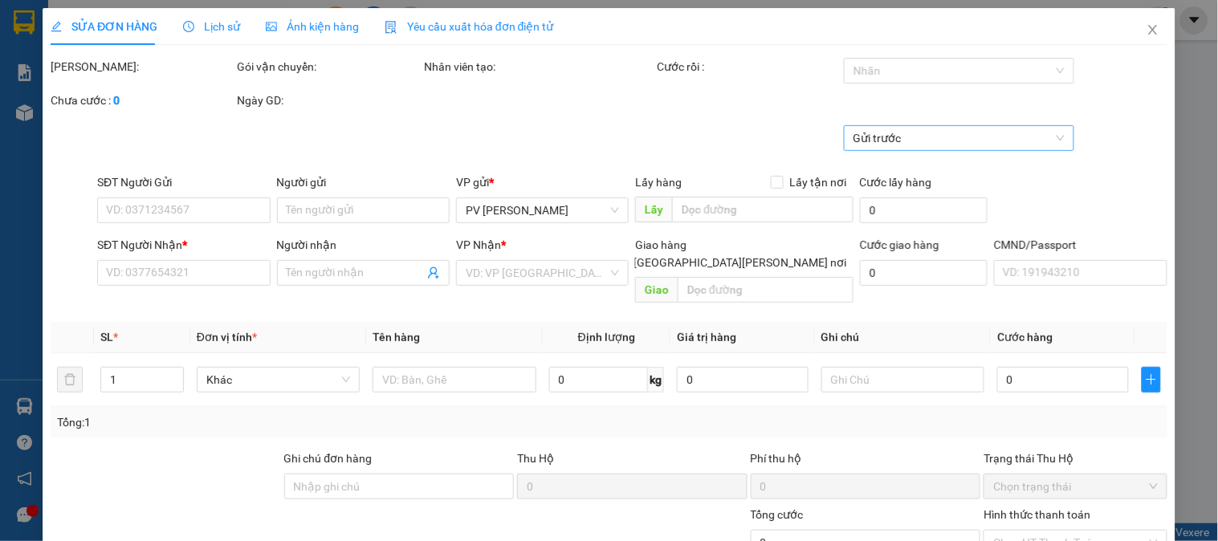
type input "60.000"
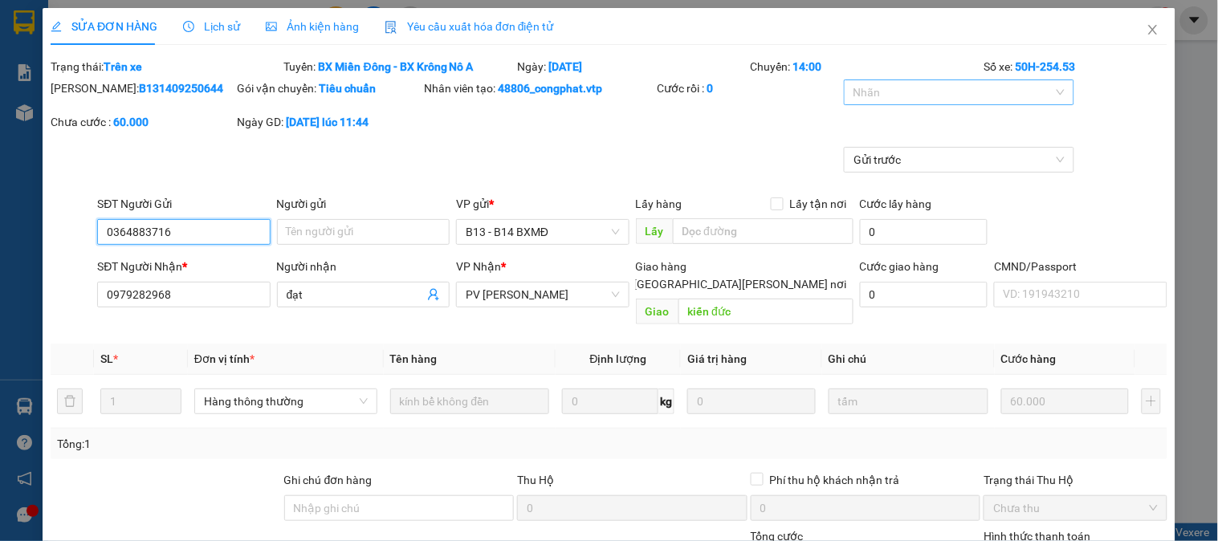
type input "3.000"
click at [909, 94] on div at bounding box center [951, 92] width 206 height 19
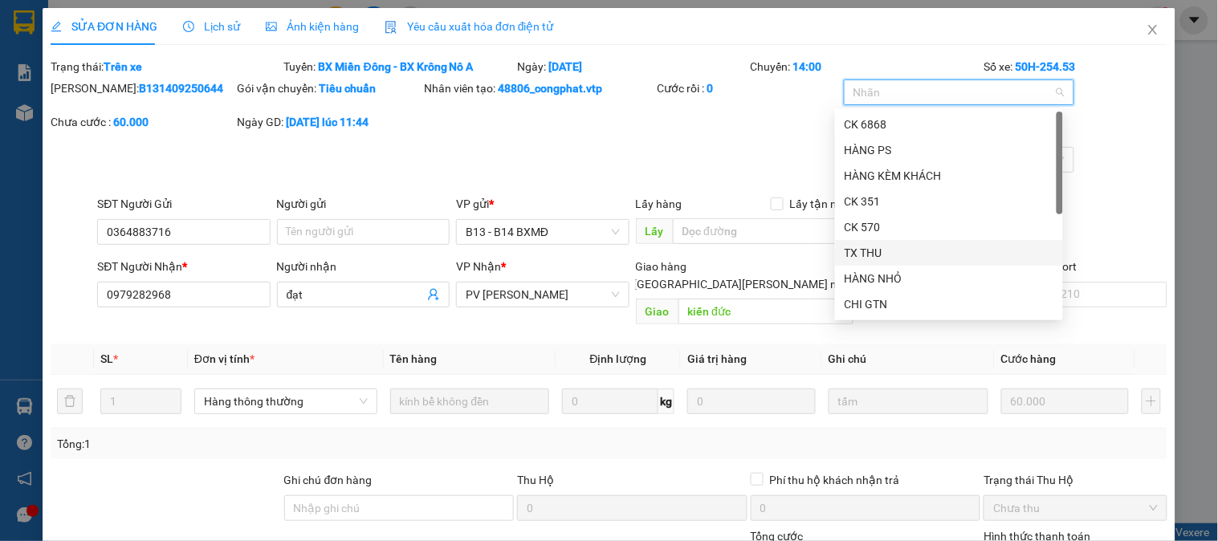
click at [873, 255] on div "TX THU" at bounding box center [948, 253] width 209 height 18
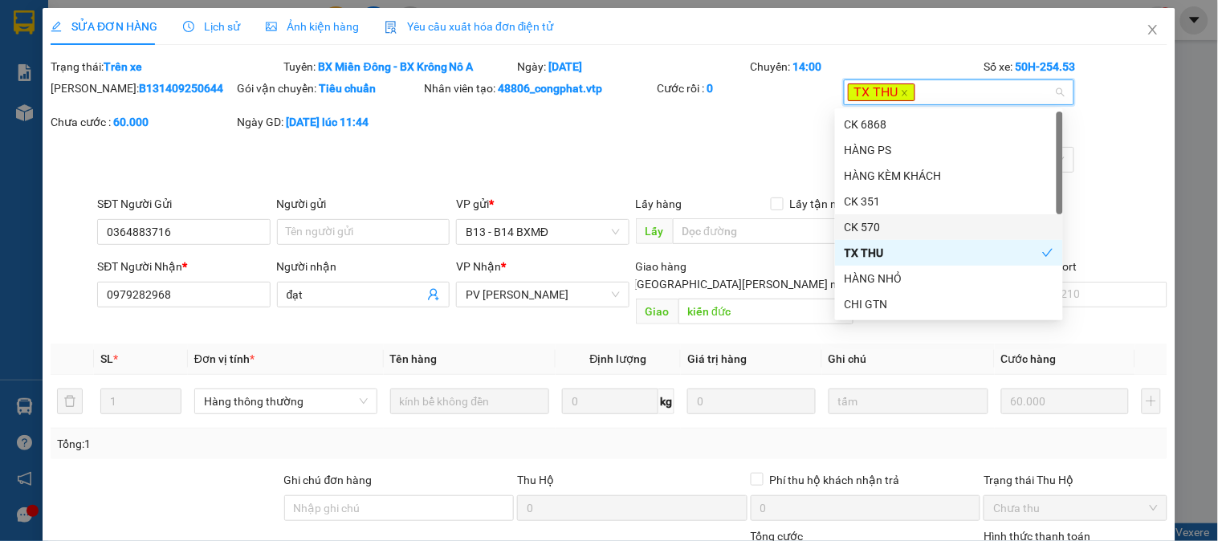
click at [717, 156] on div "Gửi trước" at bounding box center [609, 171] width 1120 height 48
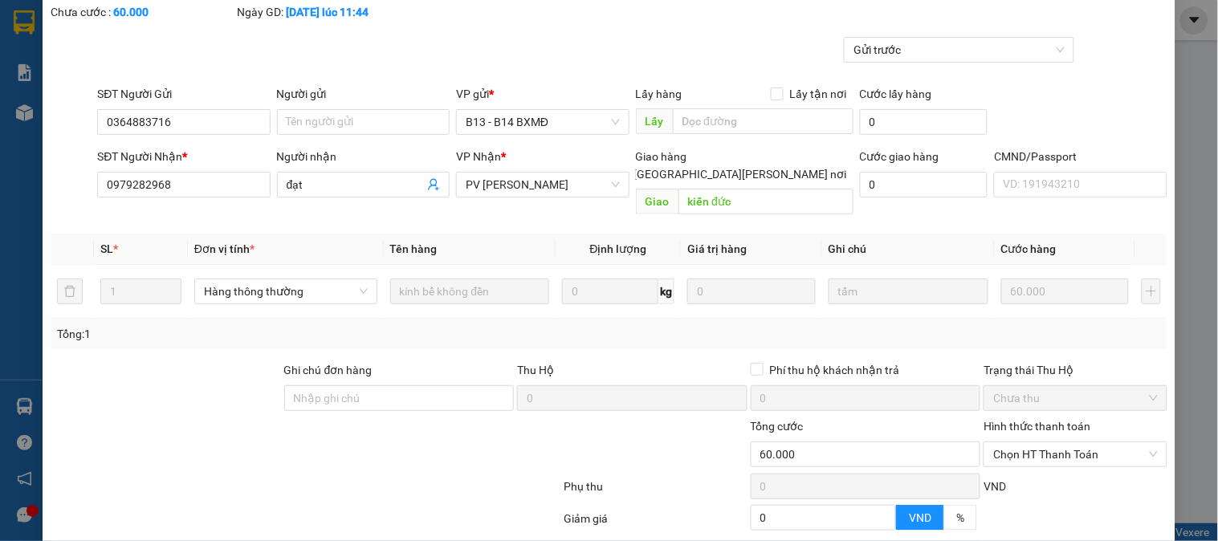
scroll to position [241, 0]
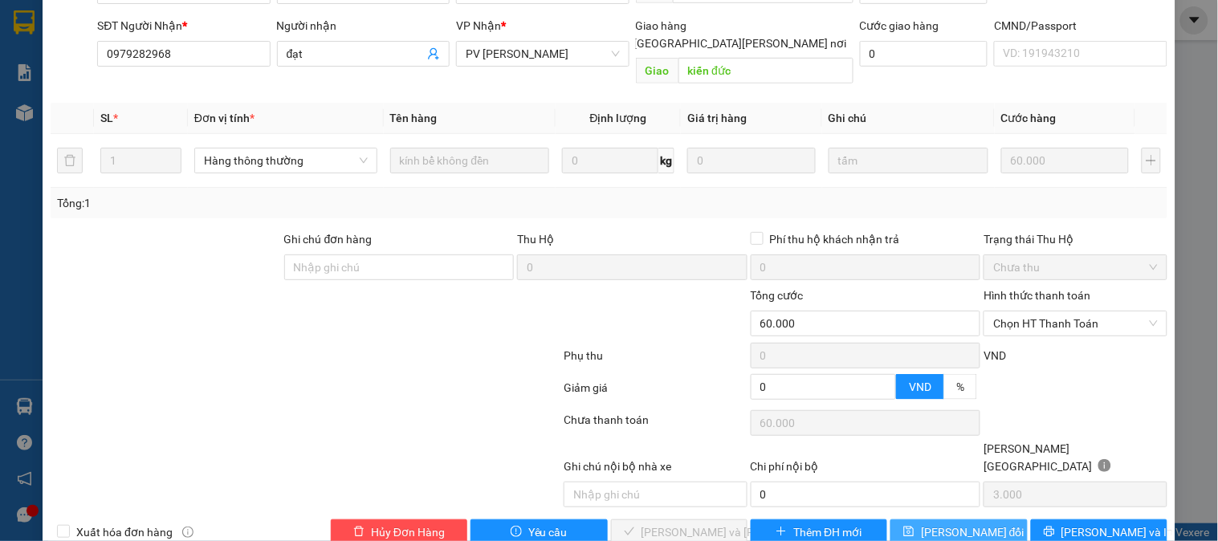
drag, startPoint x: 925, startPoint y: 493, endPoint x: 905, endPoint y: 483, distance: 22.3
click at [926, 523] on span "[PERSON_NAME] đổi" at bounding box center [973, 532] width 104 height 18
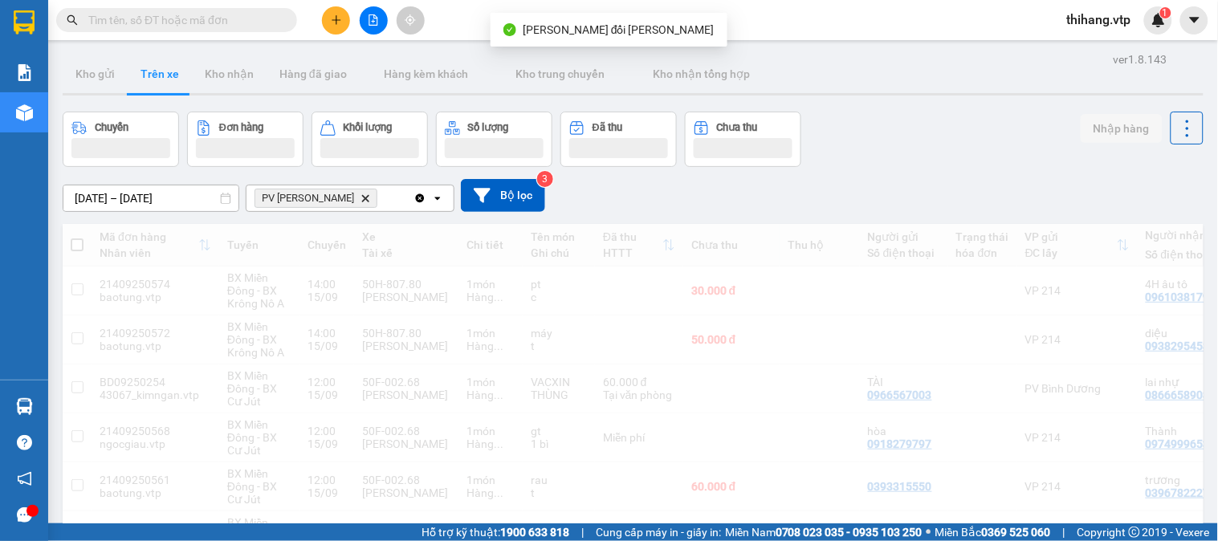
scroll to position [406, 0]
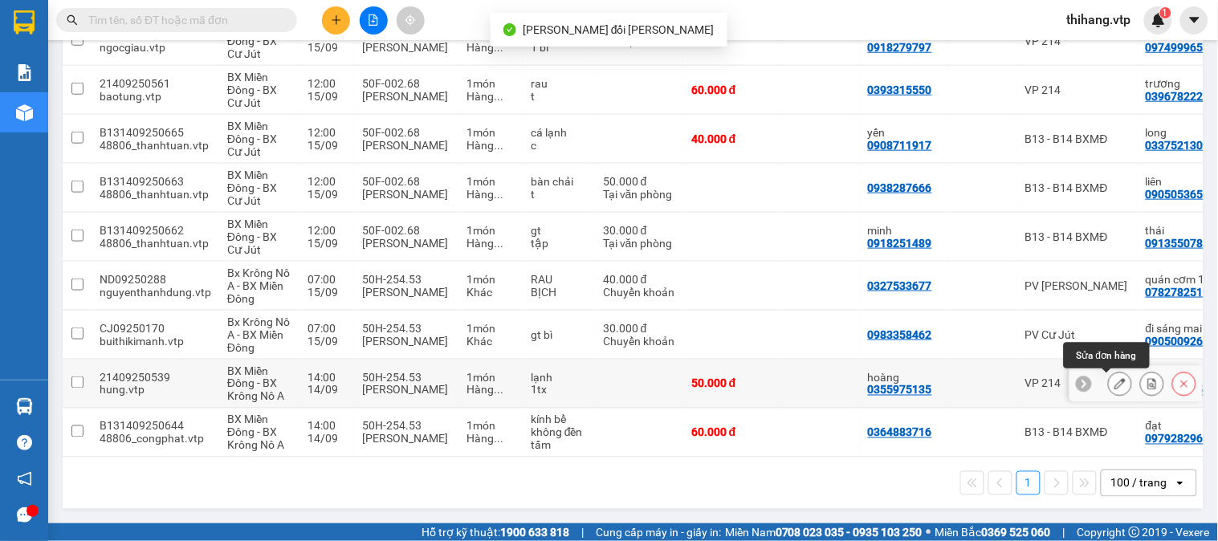
click at [1114, 378] on icon at bounding box center [1119, 383] width 11 height 11
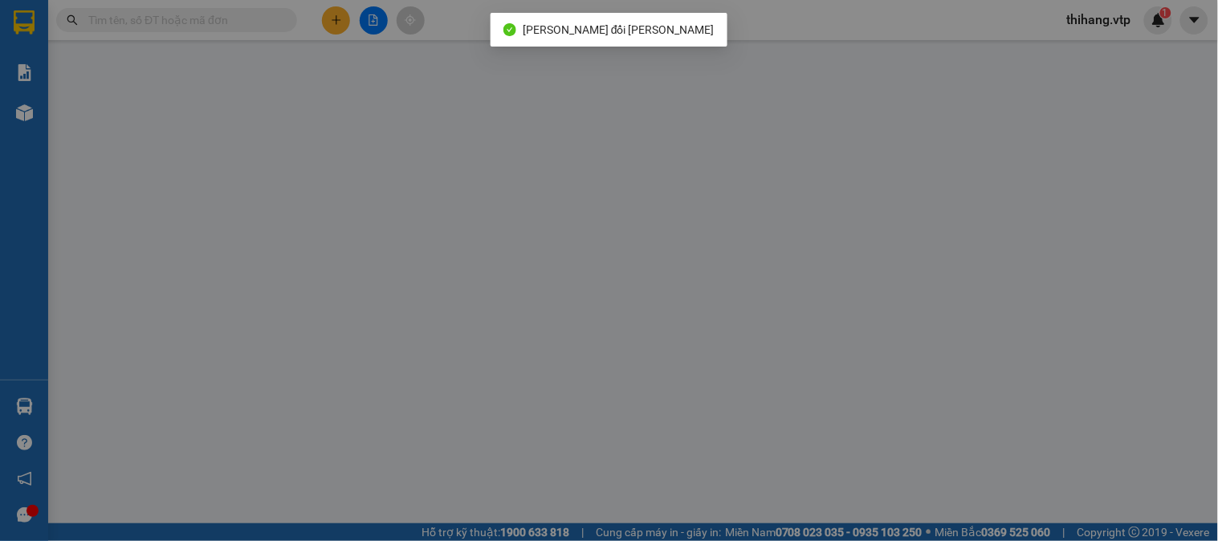
type input "0355975135"
type input "hoàng"
type input "0988150154"
type input "thúy"
type input "cx quảng tín"
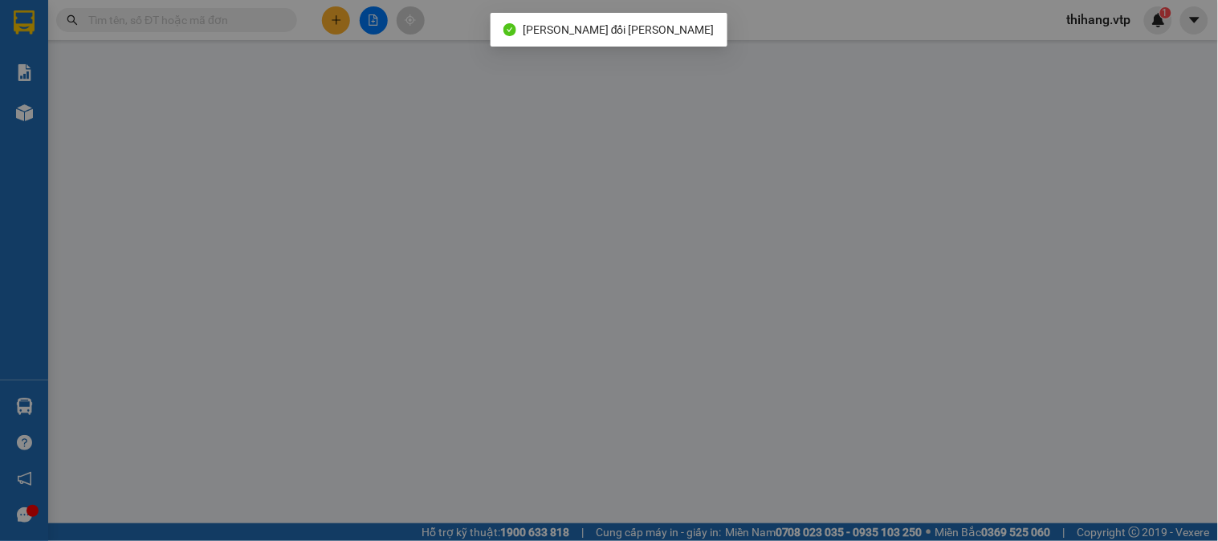
type input "50.000"
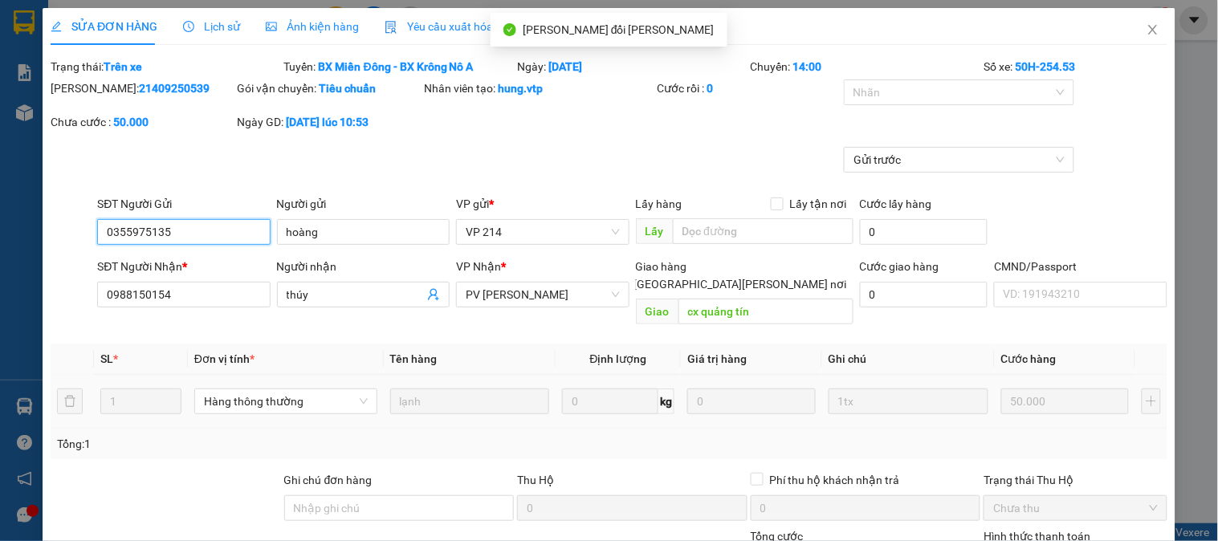
type input "2.500"
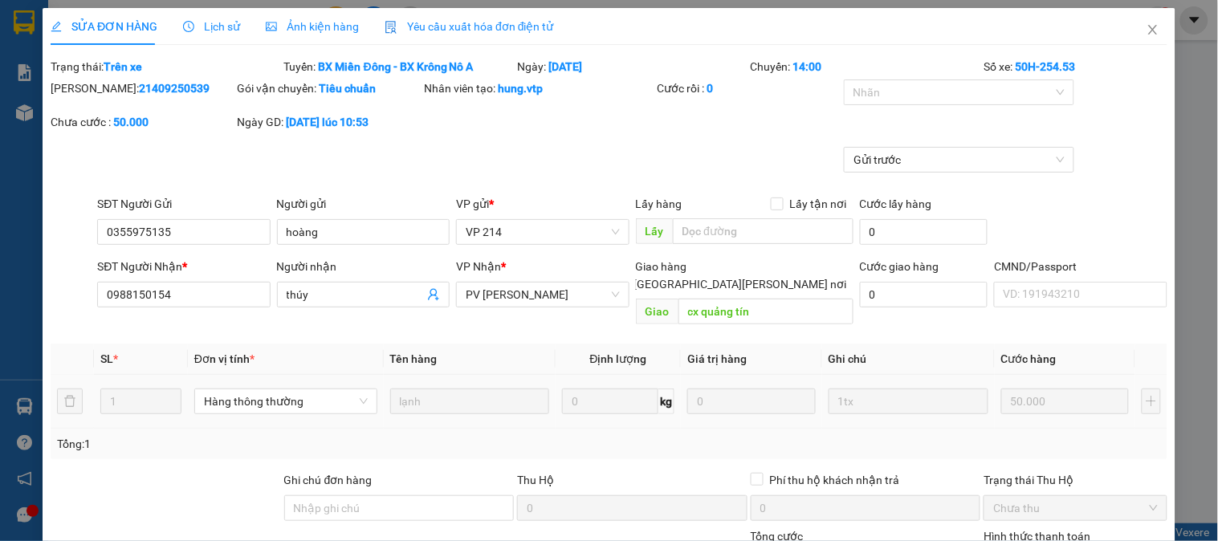
click at [860, 78] on form "Total Paid Fee 0 Total UnPaid Fee 50.000 Cash Collection Total Fee Trạng thái: …" at bounding box center [609, 126] width 1116 height 137
click at [863, 94] on div at bounding box center [951, 92] width 206 height 19
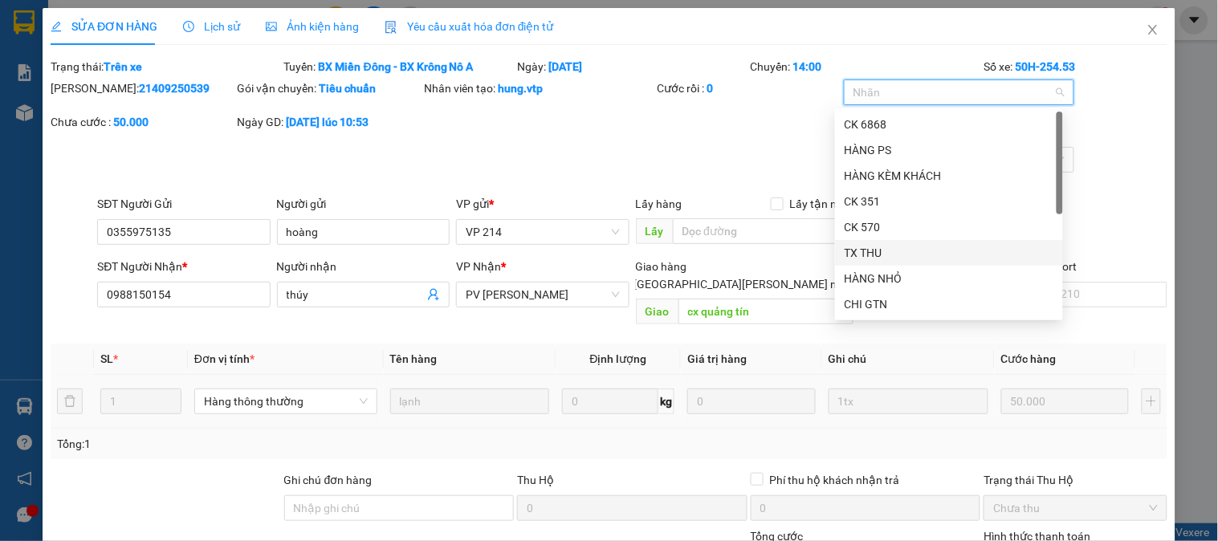
click at [877, 249] on div "TX THU" at bounding box center [948, 253] width 209 height 18
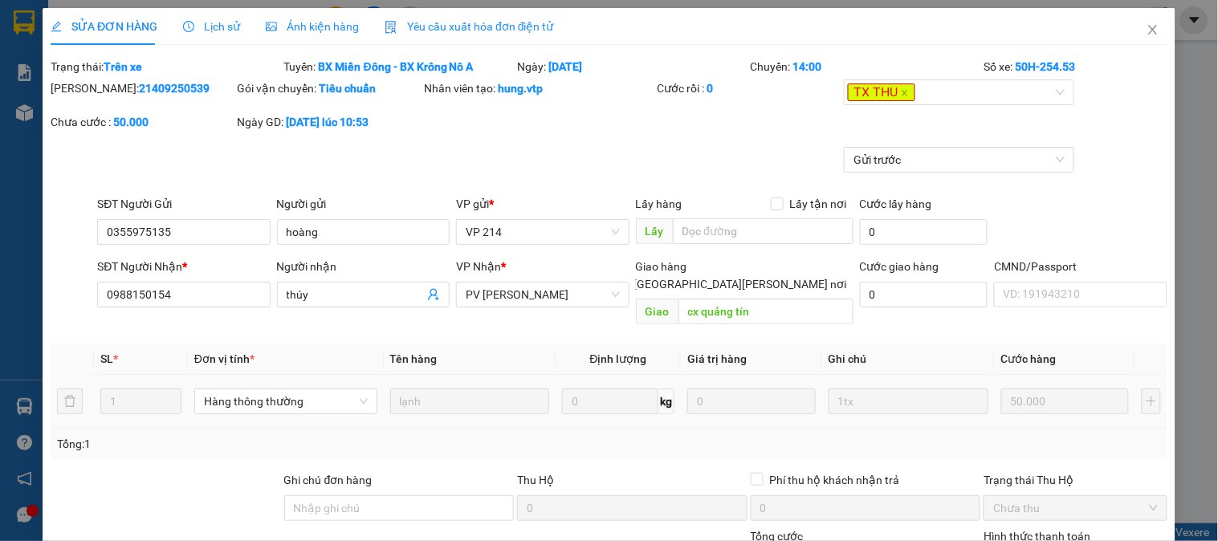
click at [701, 148] on div "Gửi trước" at bounding box center [609, 171] width 1120 height 48
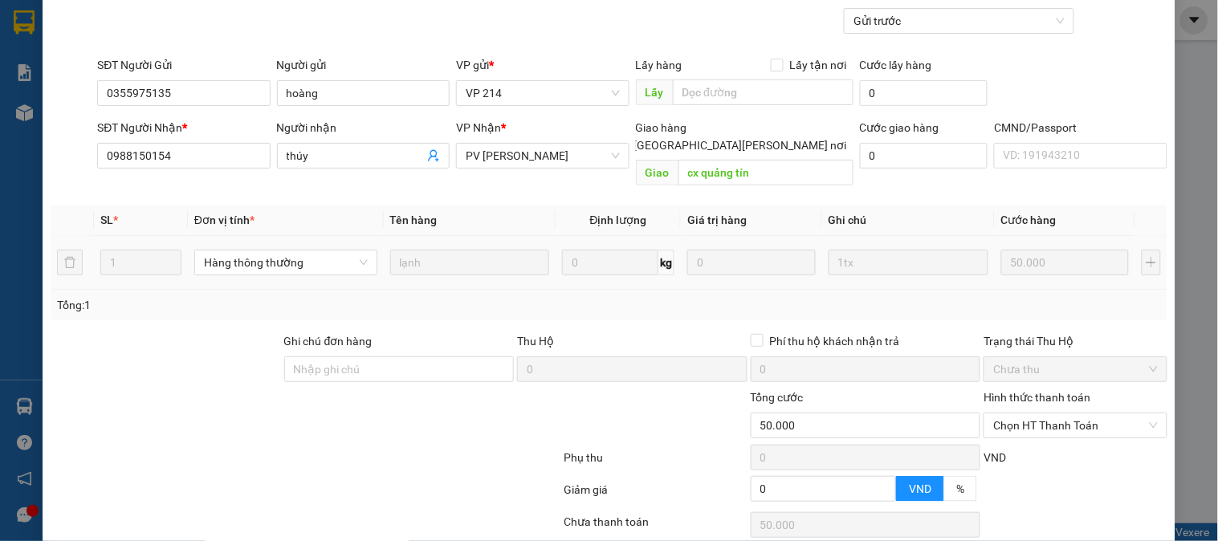
scroll to position [241, 0]
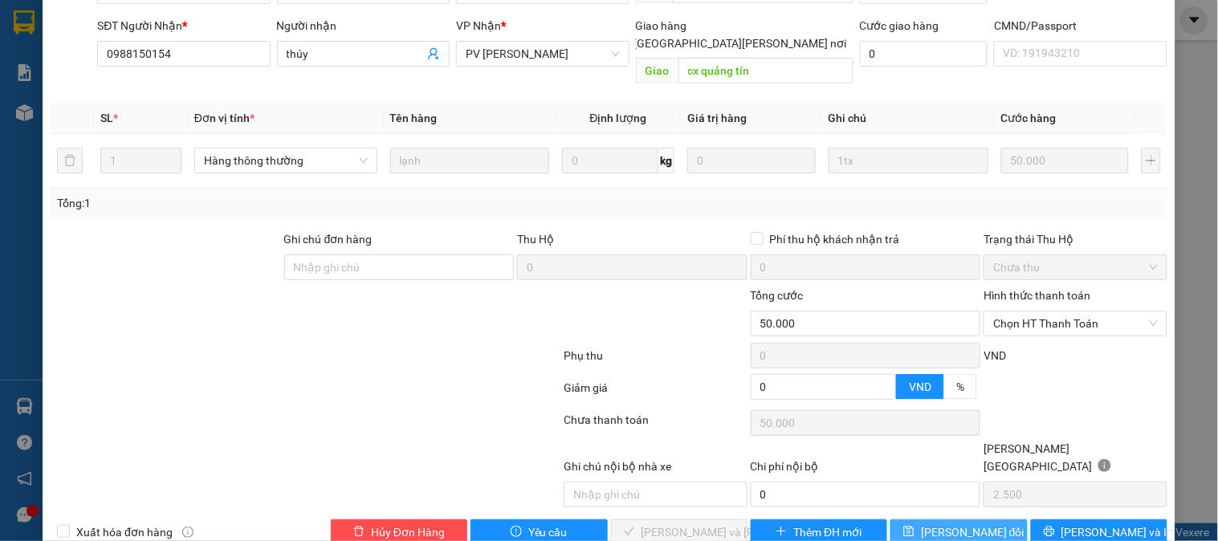
click at [951, 523] on span "[PERSON_NAME] đổi" at bounding box center [973, 532] width 104 height 18
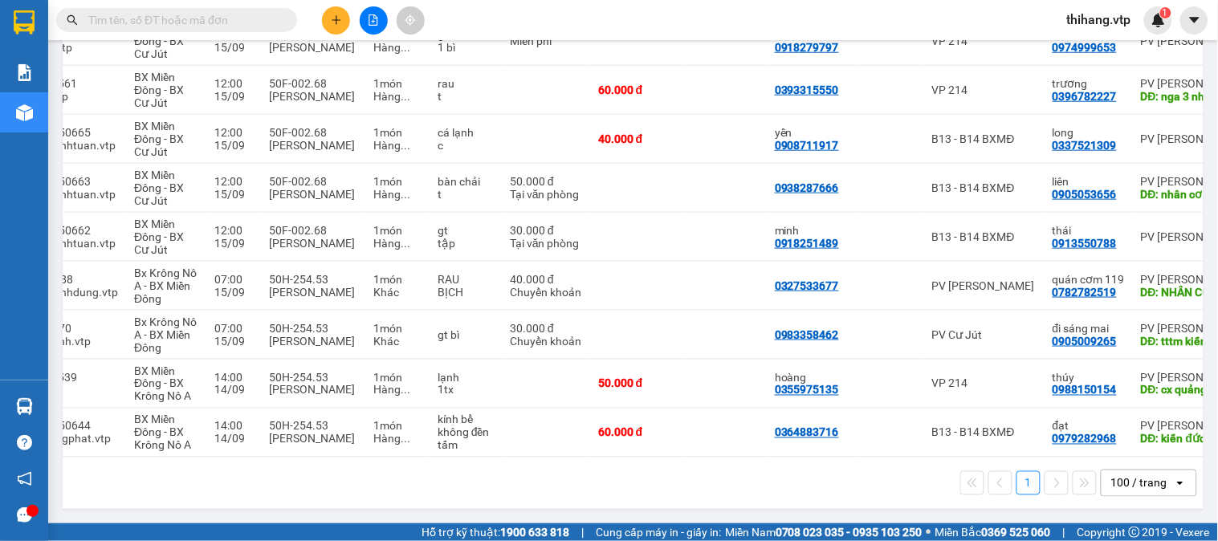
scroll to position [0, 108]
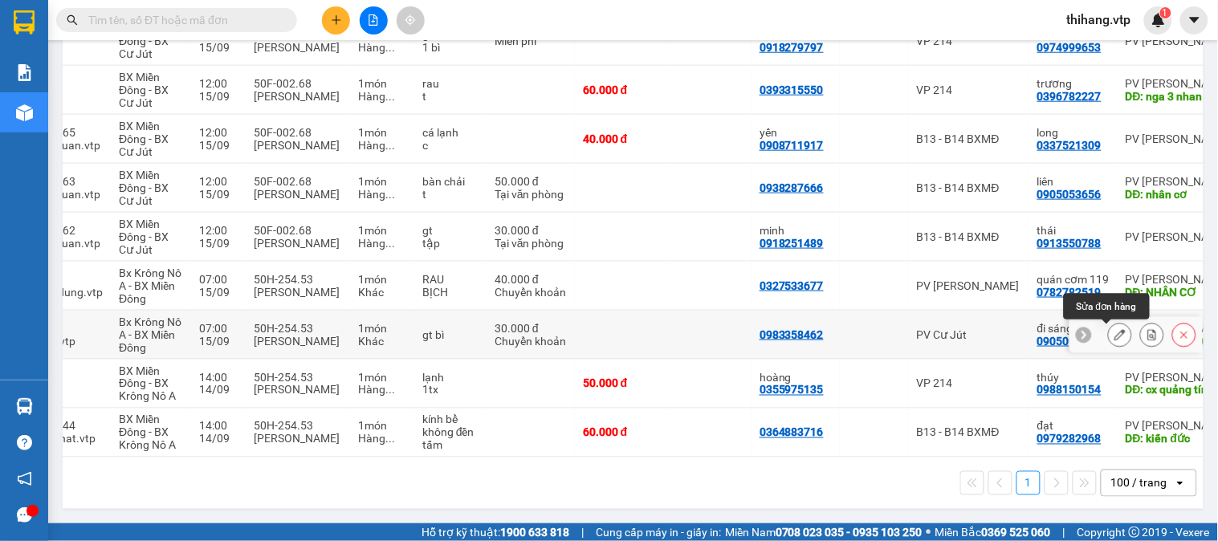
click at [1108, 327] on button at bounding box center [1119, 335] width 22 height 28
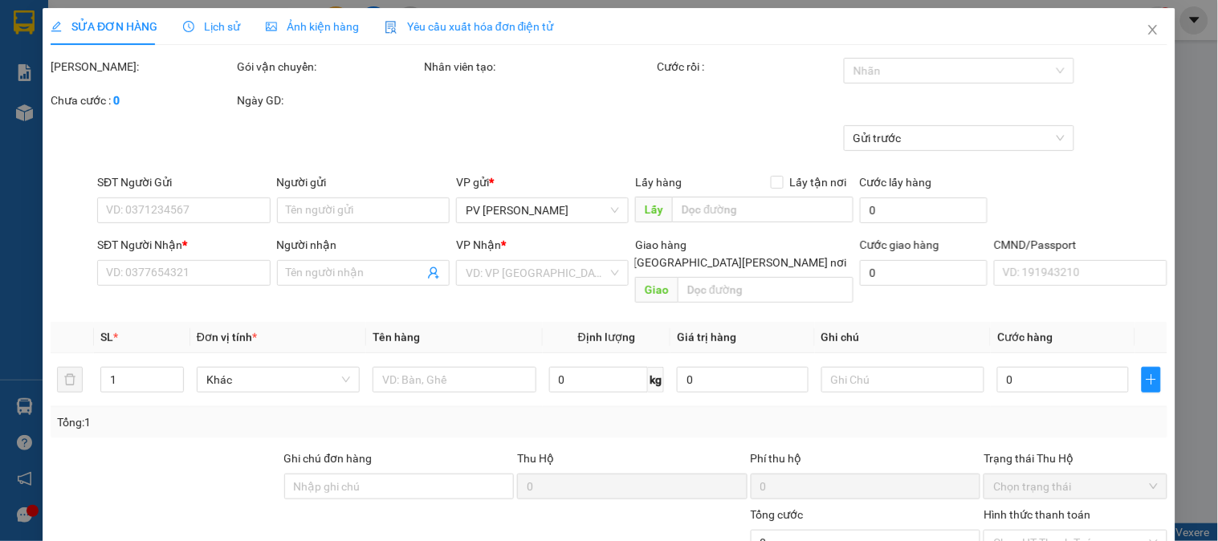
type input "0983358462"
type input "0905009265"
type input "đi sáng mai"
type input "tttm kiến đức"
type input "ck 6868 30k 14h28 1409"
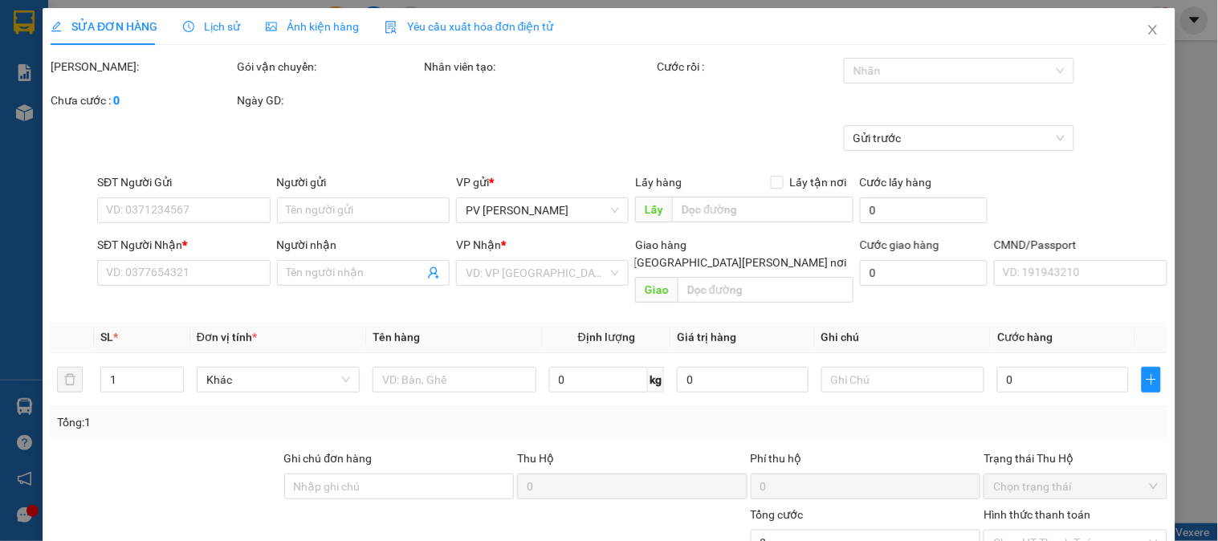
type input "30.000"
type input "1.500"
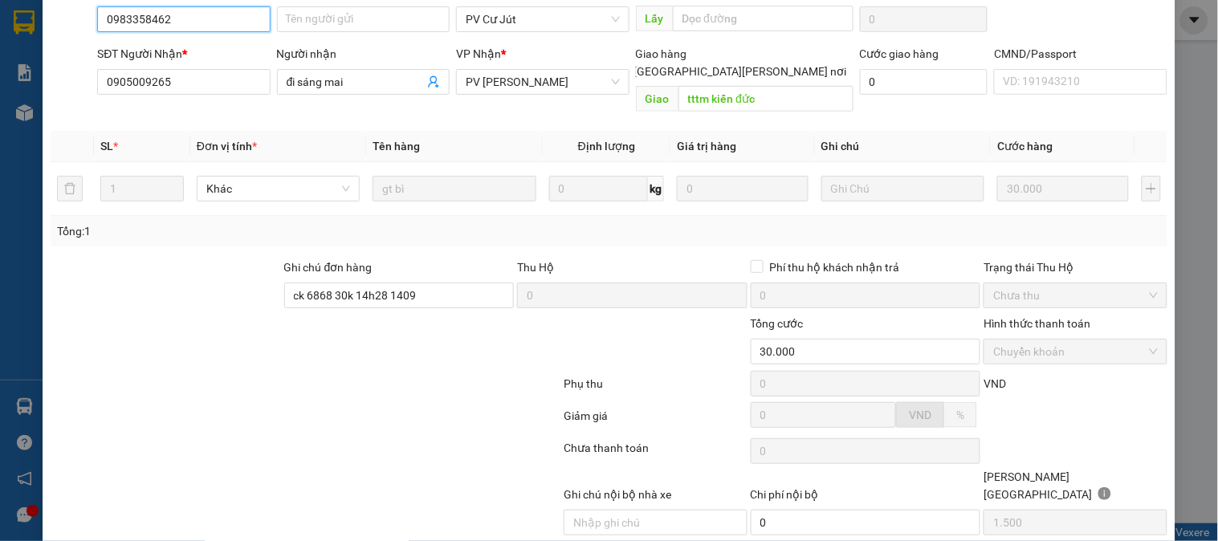
scroll to position [241, 0]
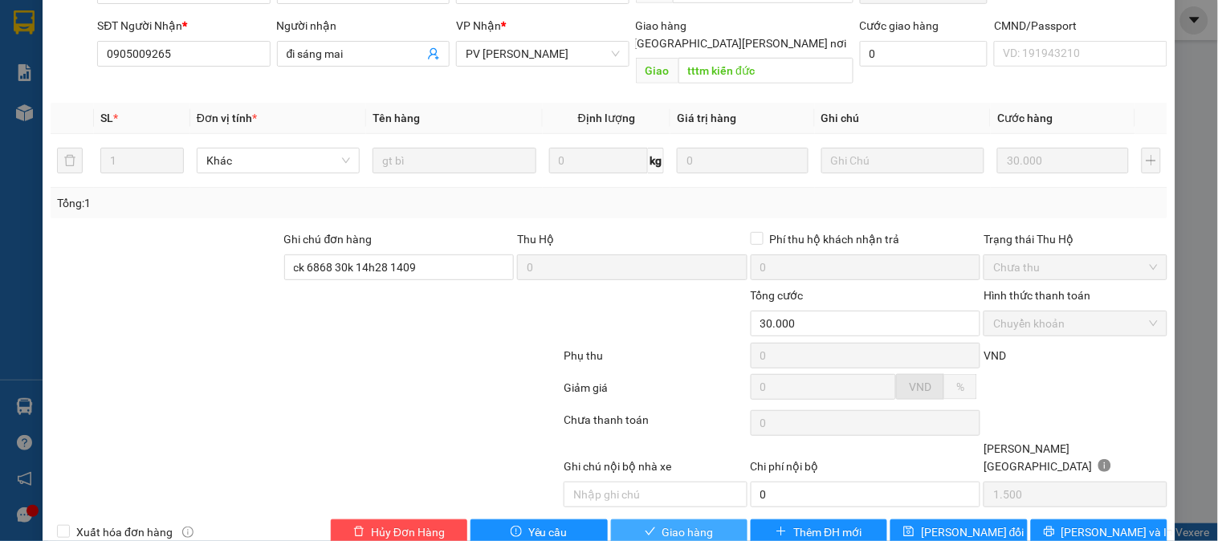
click at [691, 523] on span "Giao hàng" at bounding box center [687, 532] width 51 height 18
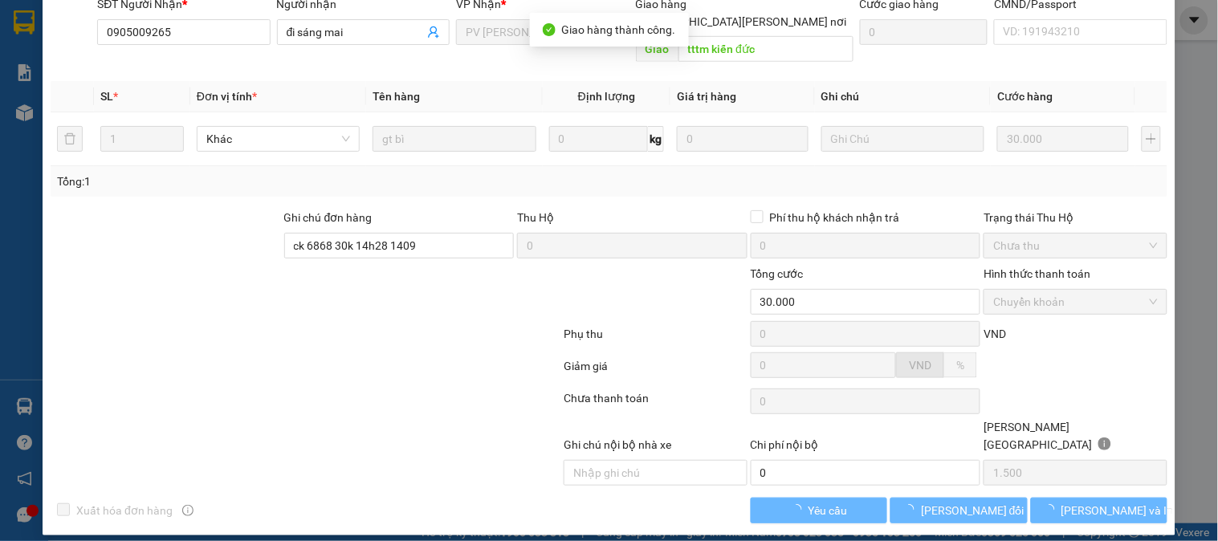
scroll to position [0, 0]
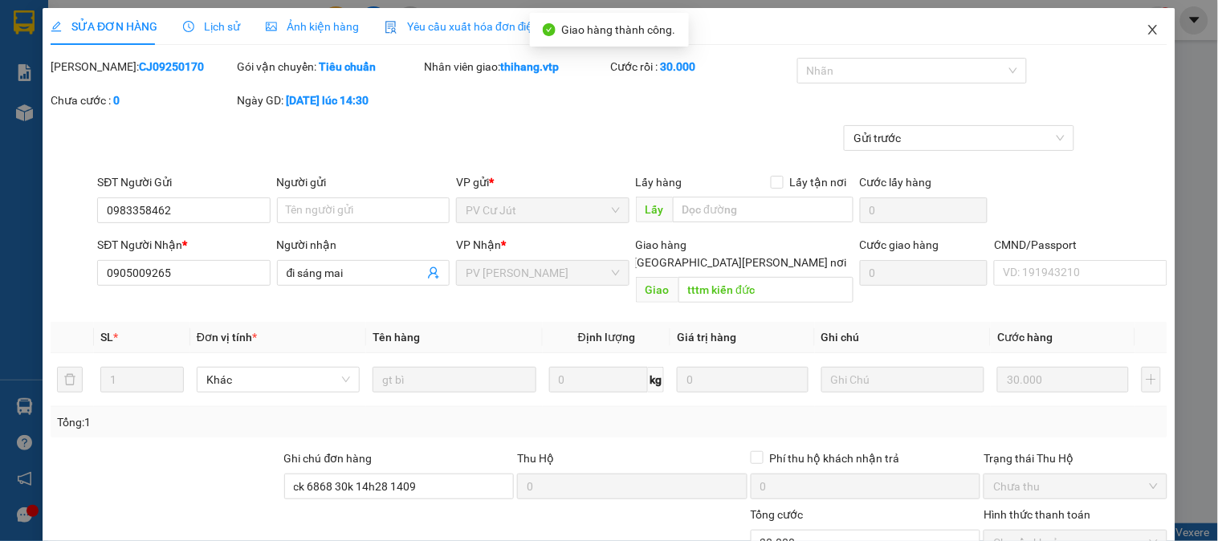
click at [1146, 33] on icon "close" at bounding box center [1152, 29] width 13 height 13
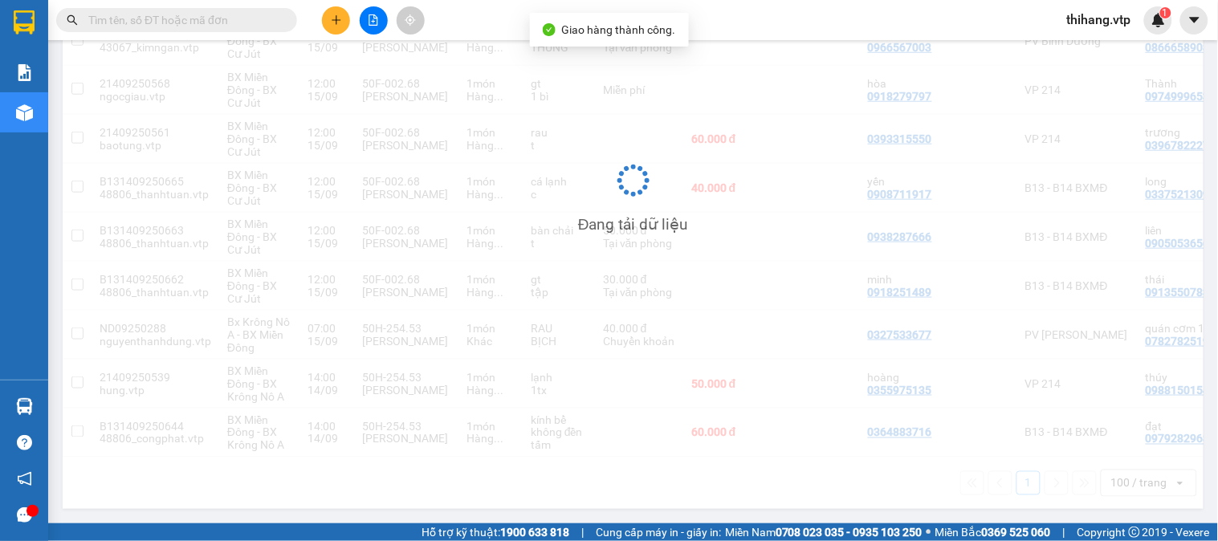
scroll to position [357, 0]
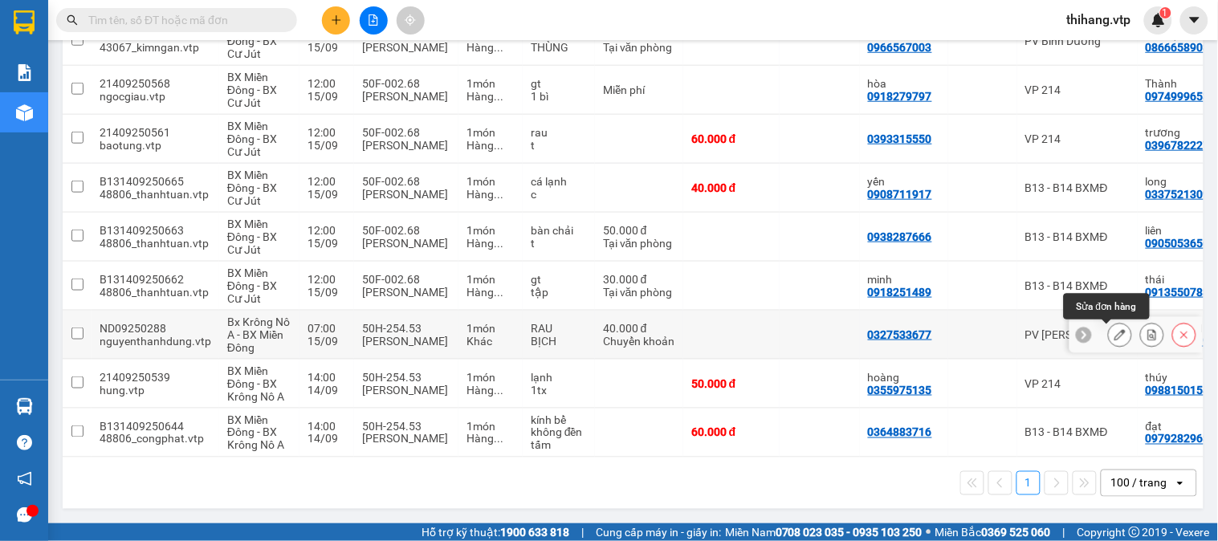
click at [1114, 329] on icon at bounding box center [1119, 334] width 11 height 11
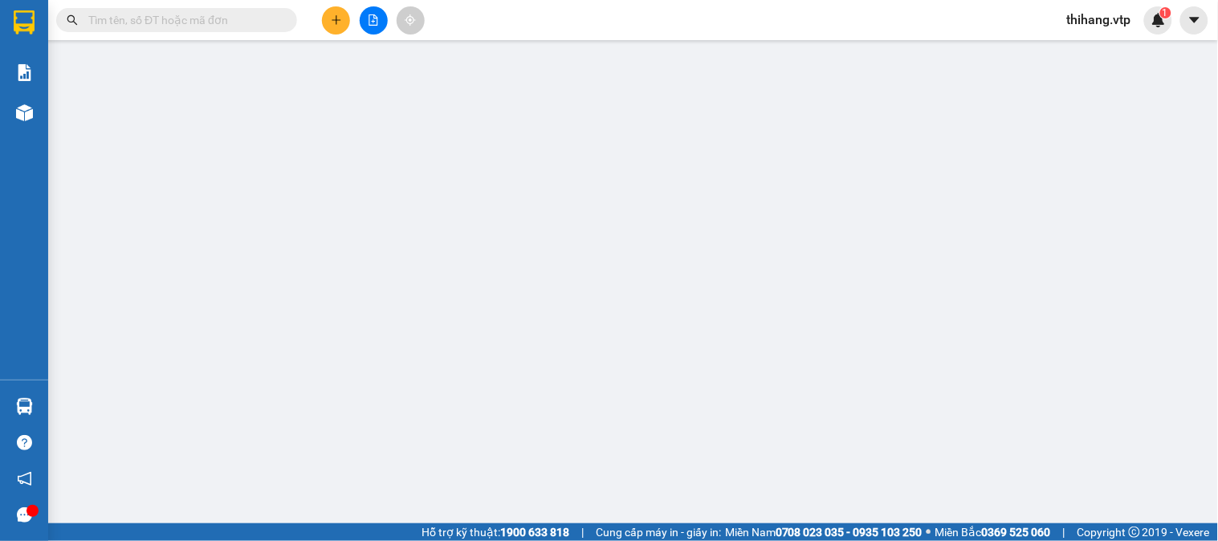
type input "0327533677"
type input "0782782519"
type input "quán cơm 119"
type input "NHÂN CƠ"
type input "ĐÃ CK 4K TK 6868 LÚC 6HJ14' NGÀY 1509"
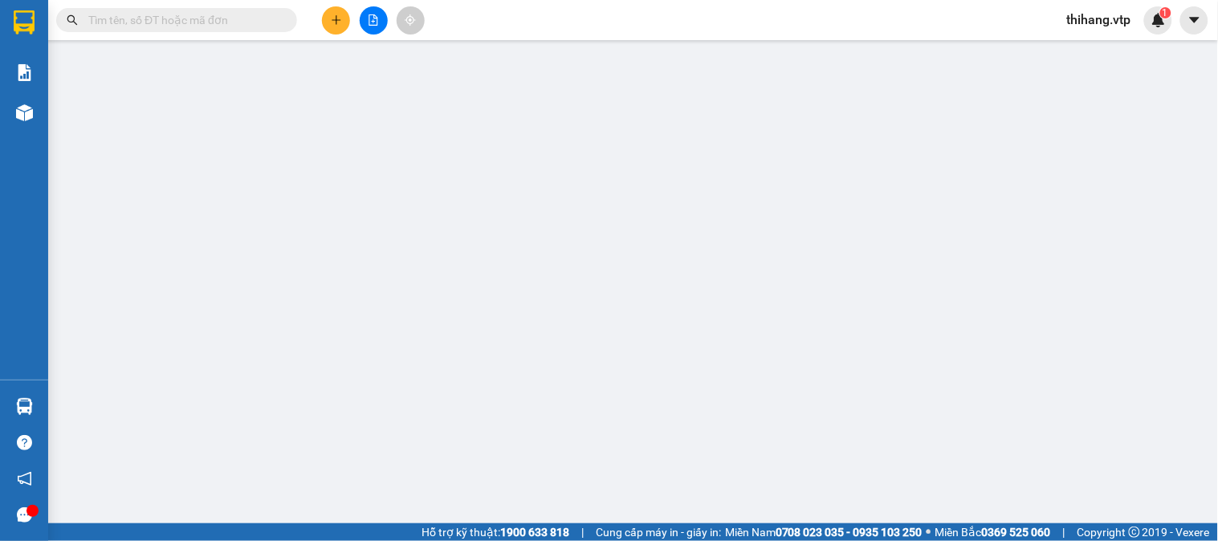
type input "40.000"
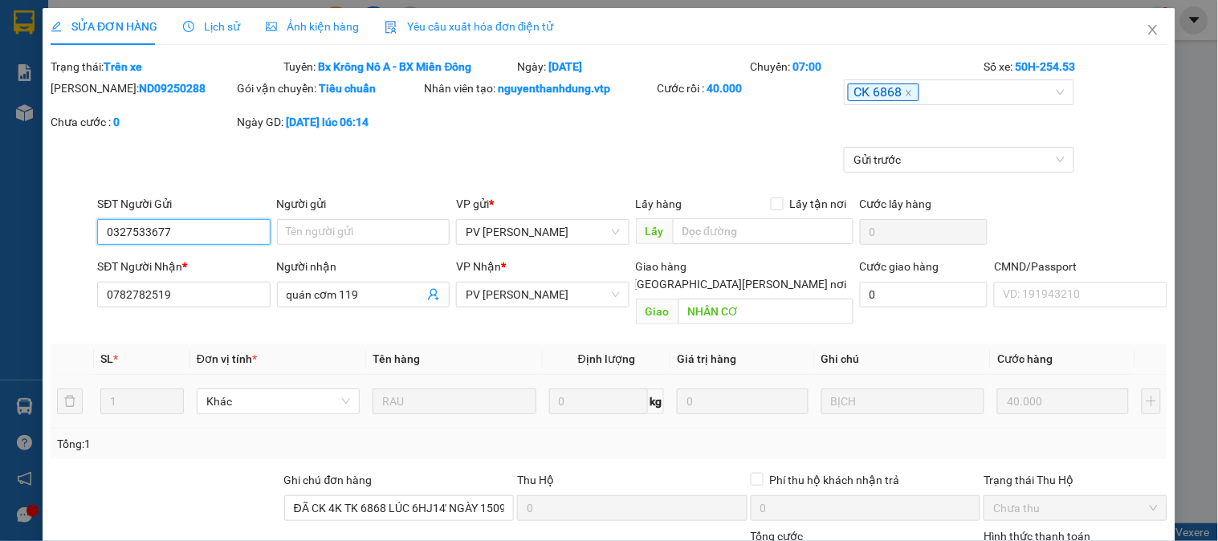
type input "2.000"
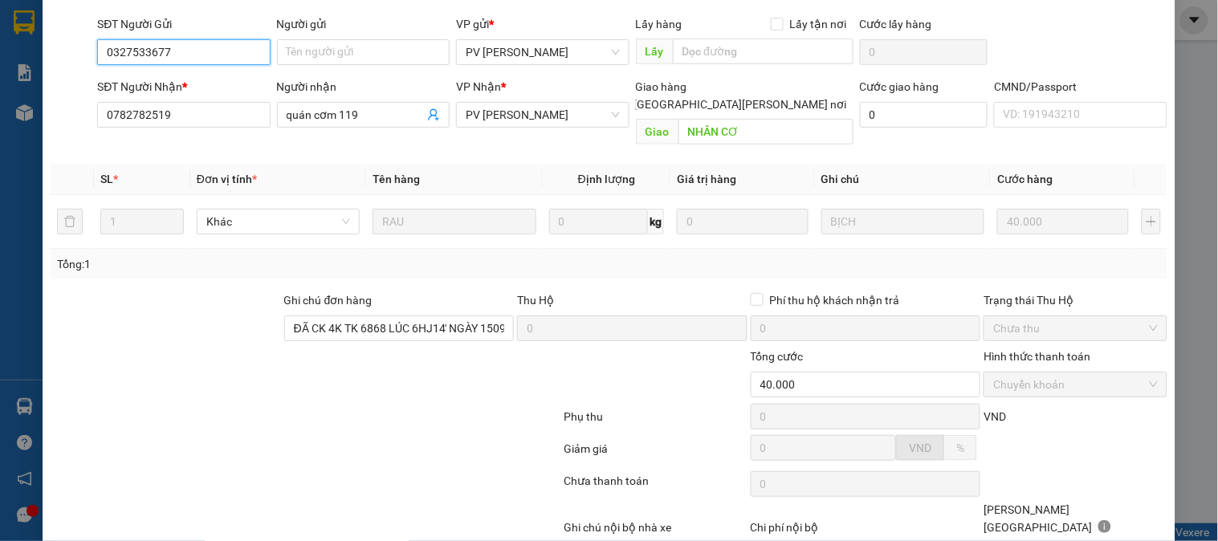
scroll to position [241, 0]
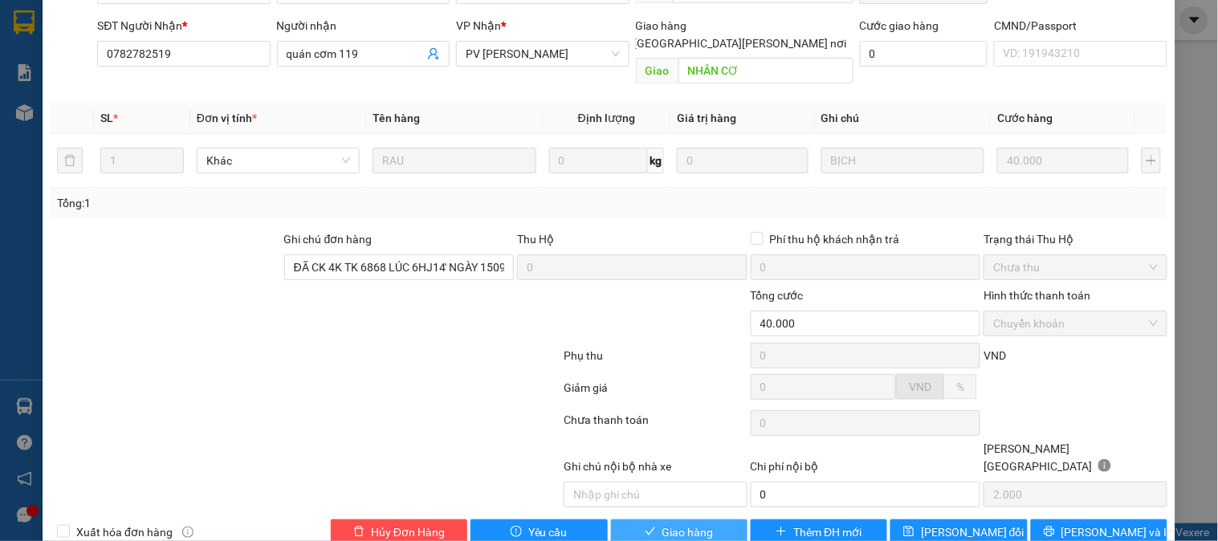
click at [678, 523] on span "Giao hàng" at bounding box center [687, 532] width 51 height 18
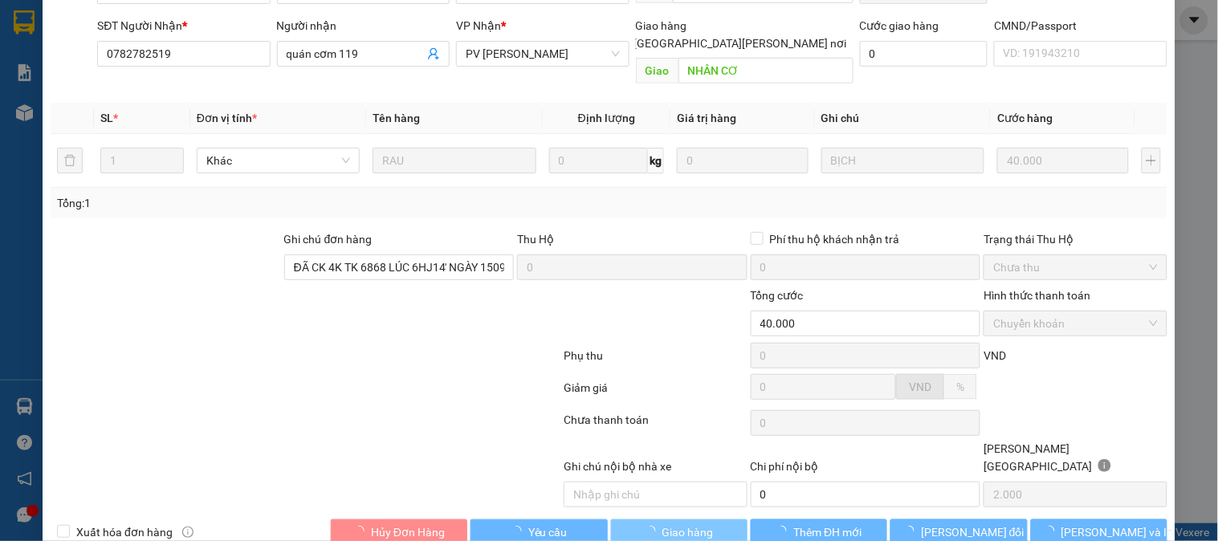
scroll to position [0, 0]
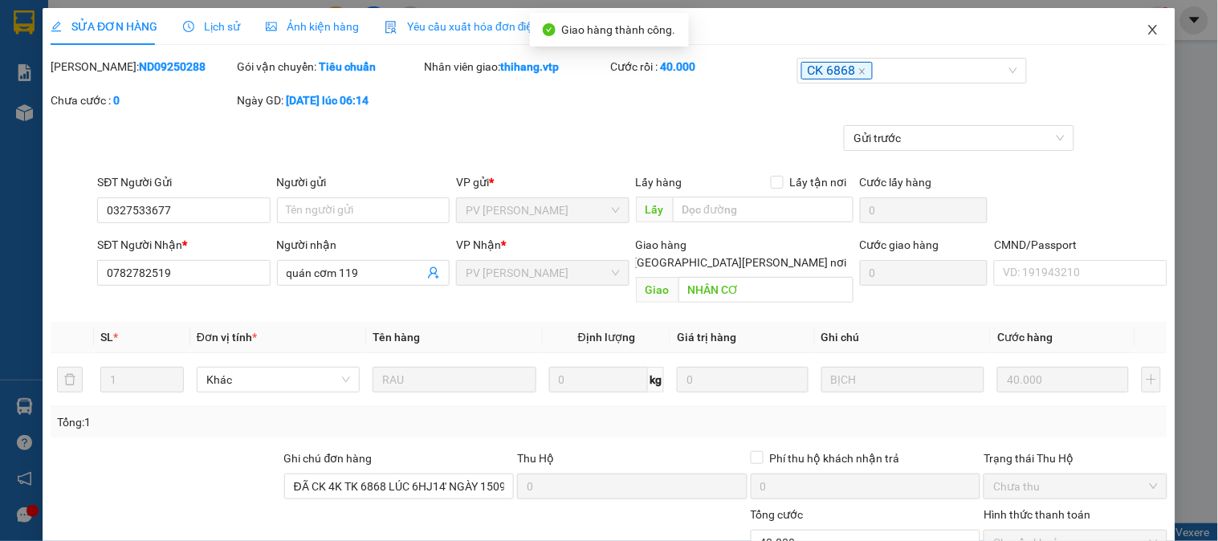
click at [1146, 28] on icon "close" at bounding box center [1152, 29] width 13 height 13
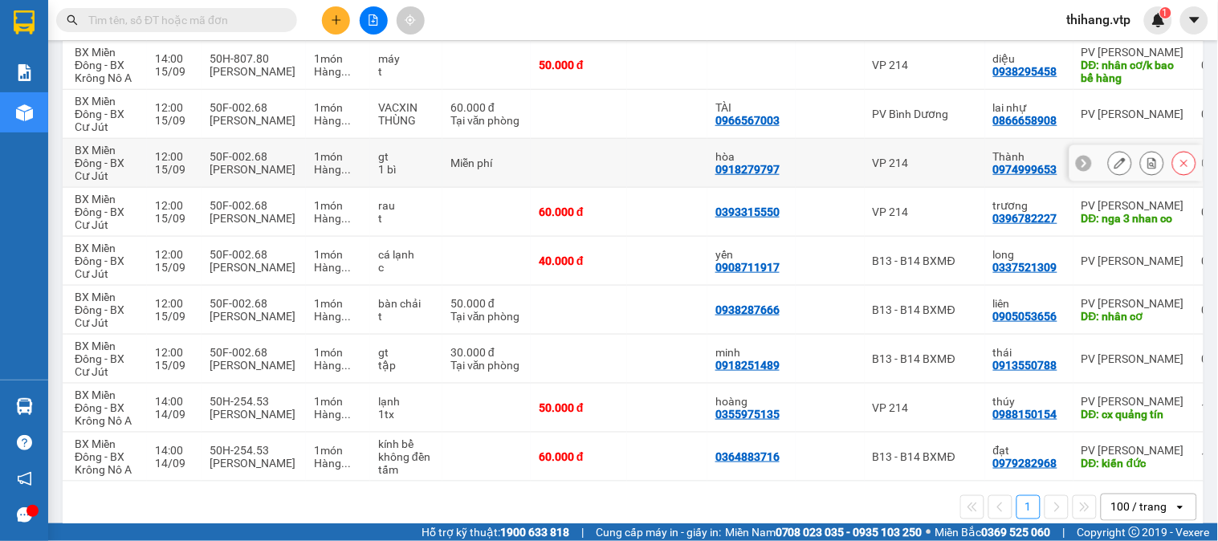
scroll to position [308, 0]
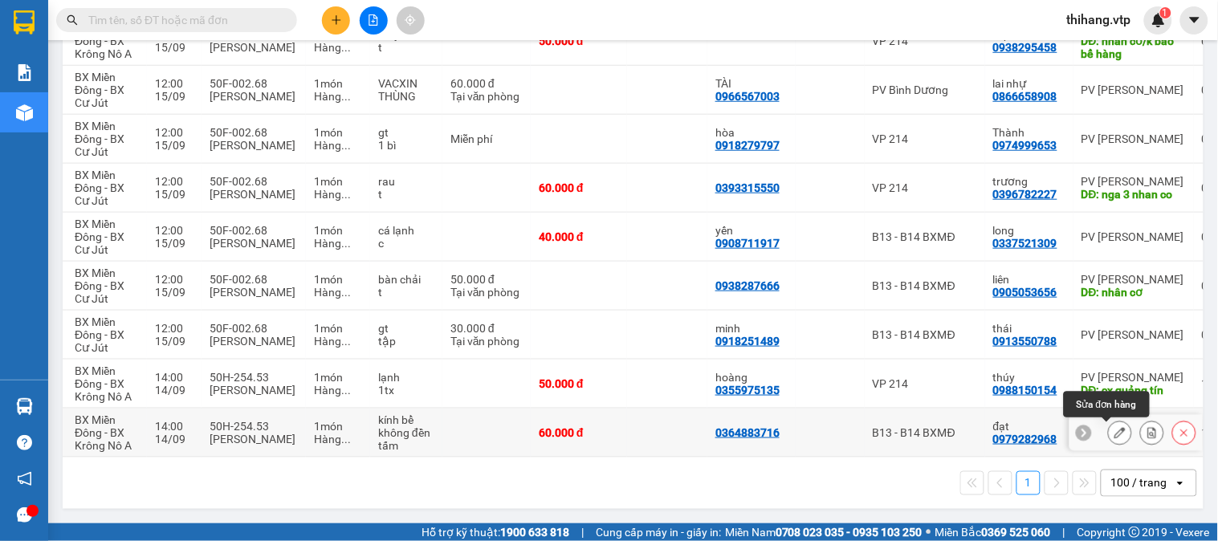
click at [1114, 427] on icon at bounding box center [1119, 432] width 11 height 11
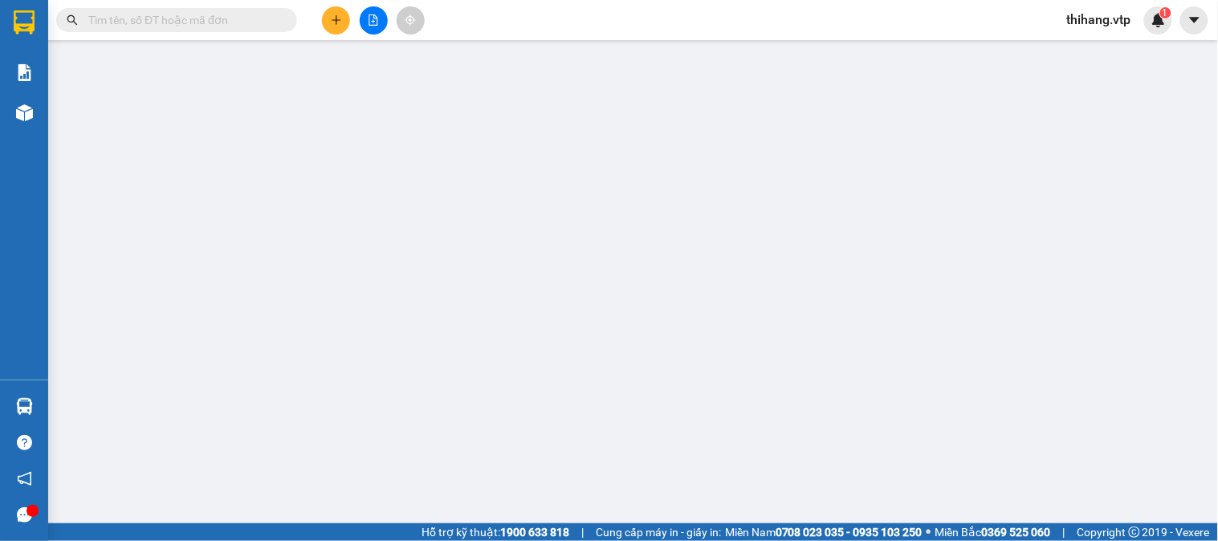
type input "3.000"
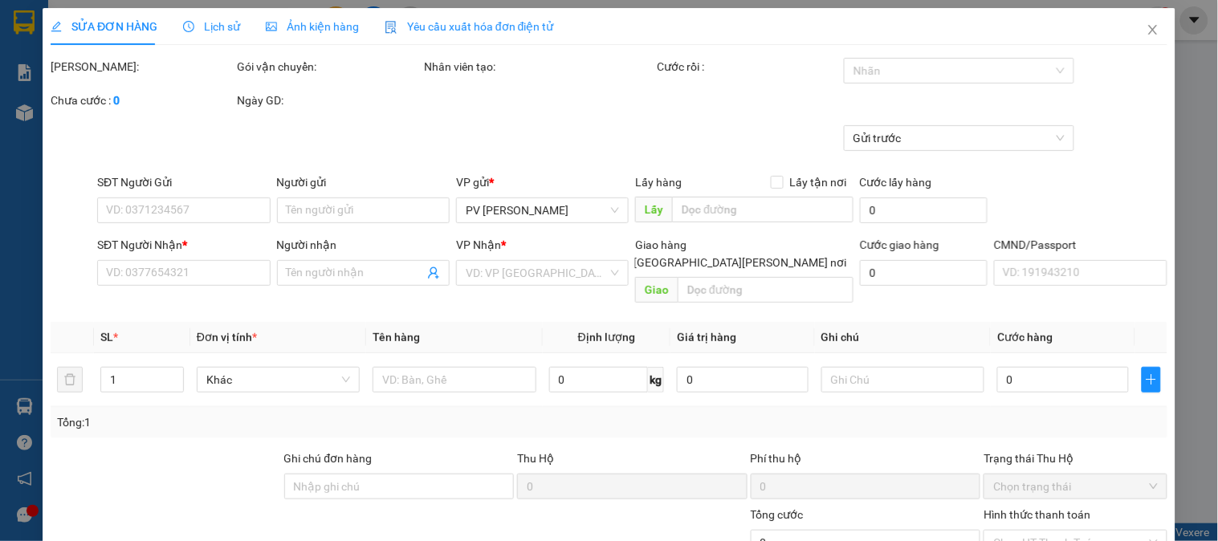
type input "0364883716"
type input "0979282968"
type input "đạt"
type input "kiến đức"
type input "60.000"
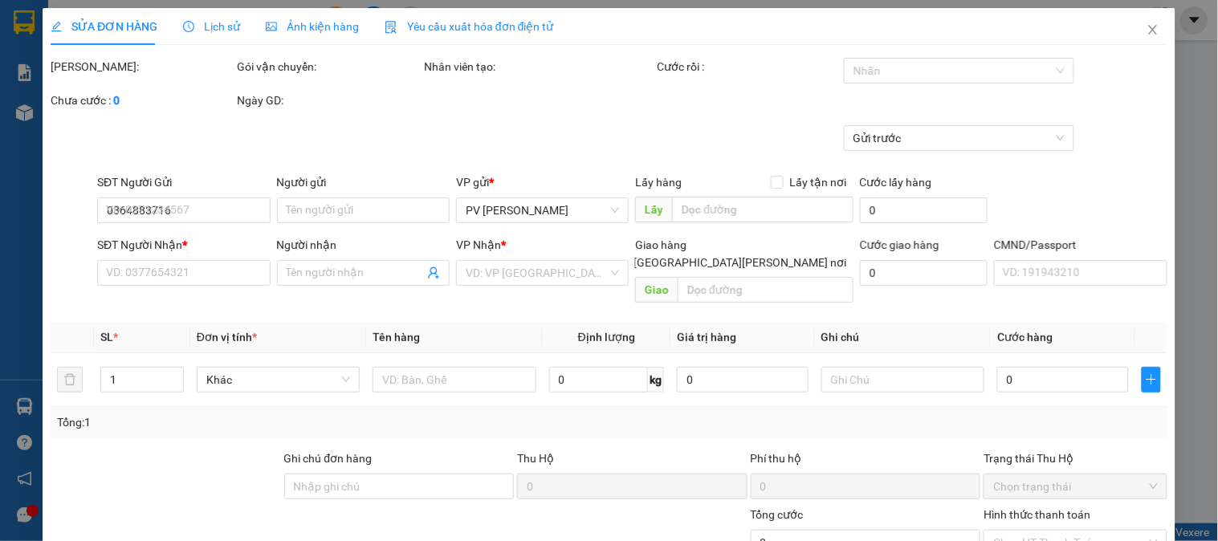
type input "60.000"
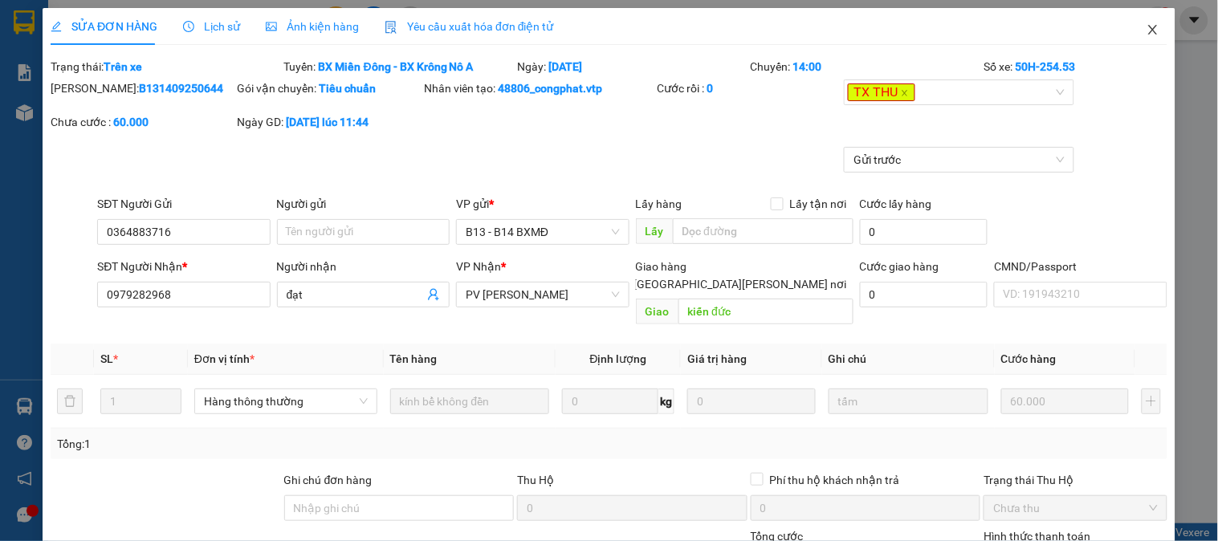
click at [1148, 33] on icon "close" at bounding box center [1152, 30] width 9 height 10
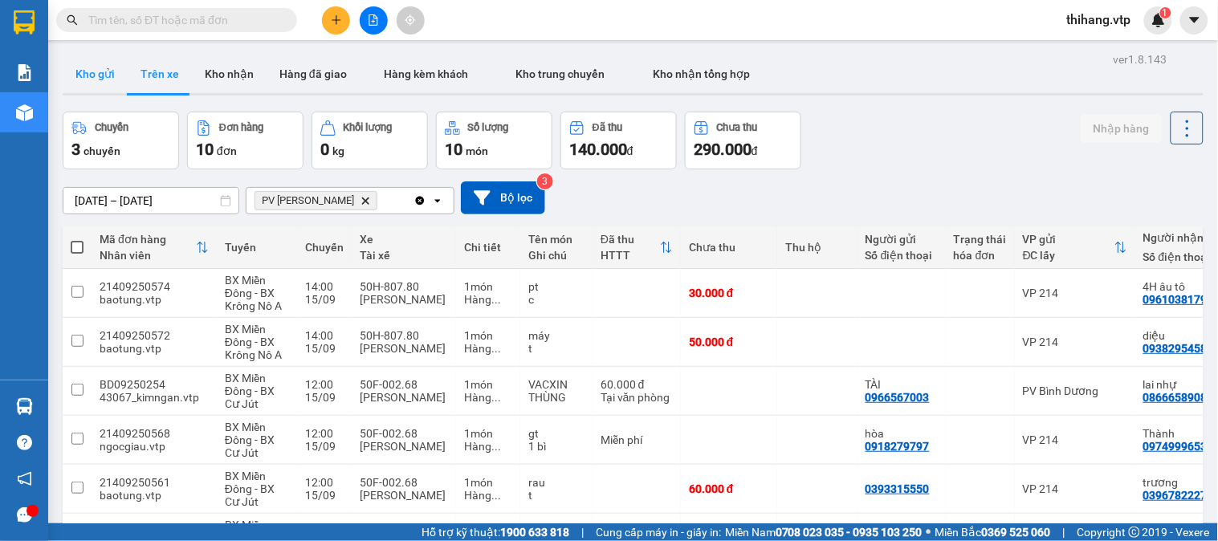
click at [109, 75] on button "Kho gửi" at bounding box center [95, 74] width 65 height 39
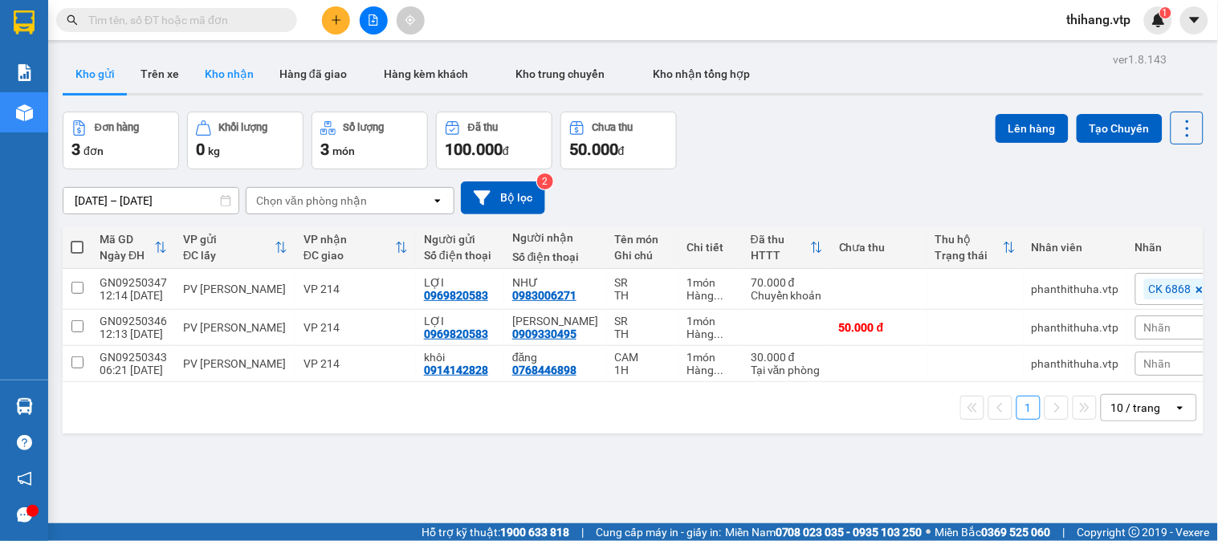
click at [207, 77] on button "Kho nhận" at bounding box center [229, 74] width 75 height 39
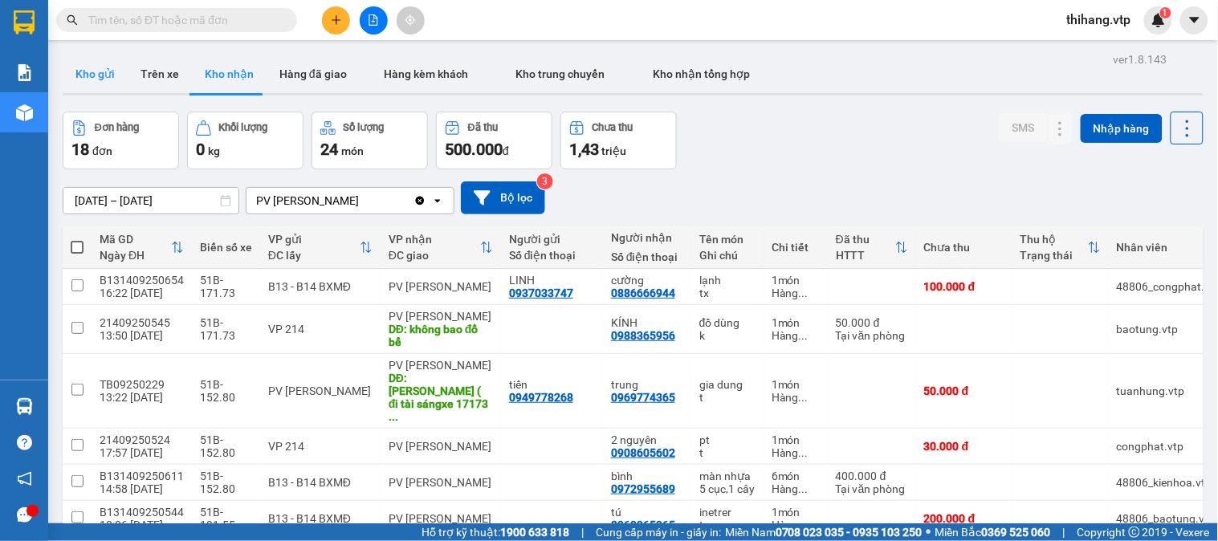
click at [74, 73] on button "Kho gửi" at bounding box center [95, 74] width 65 height 39
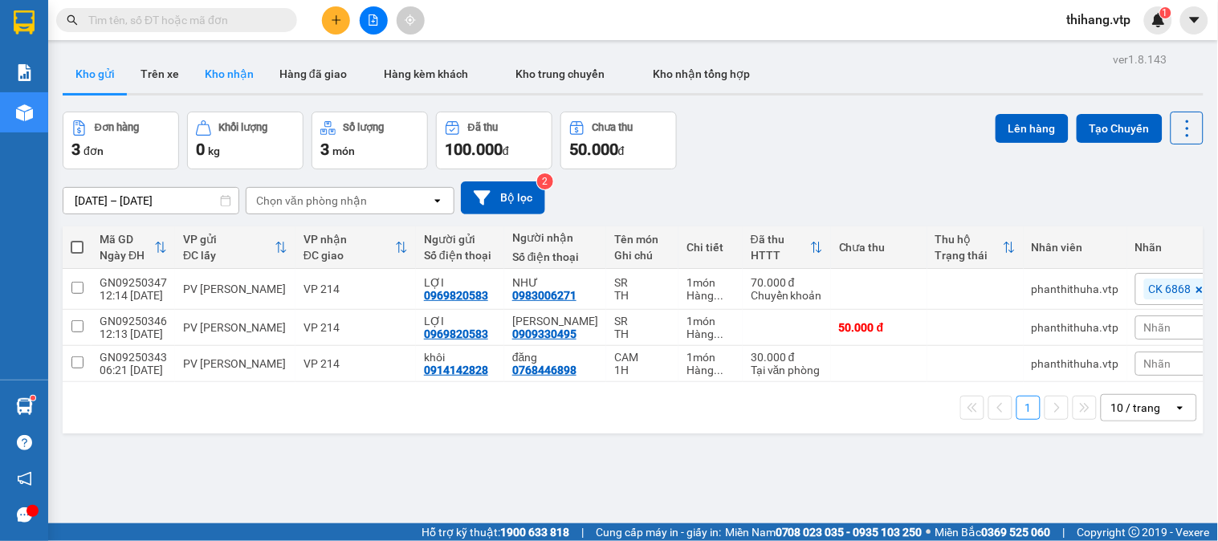
click at [241, 77] on button "Kho nhận" at bounding box center [229, 74] width 75 height 39
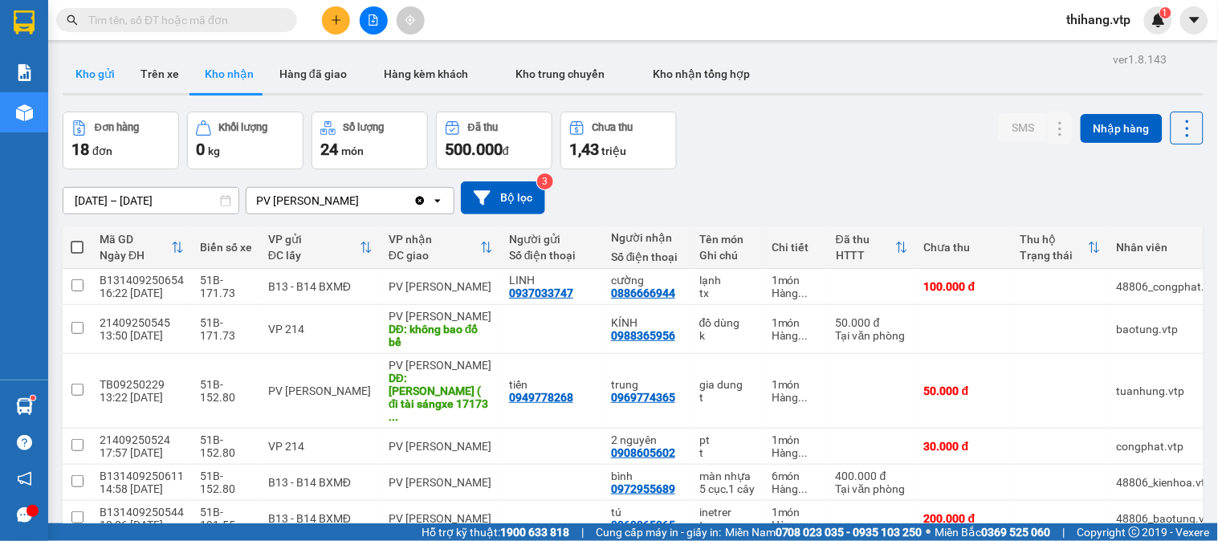
click at [80, 78] on button "Kho gửi" at bounding box center [95, 74] width 65 height 39
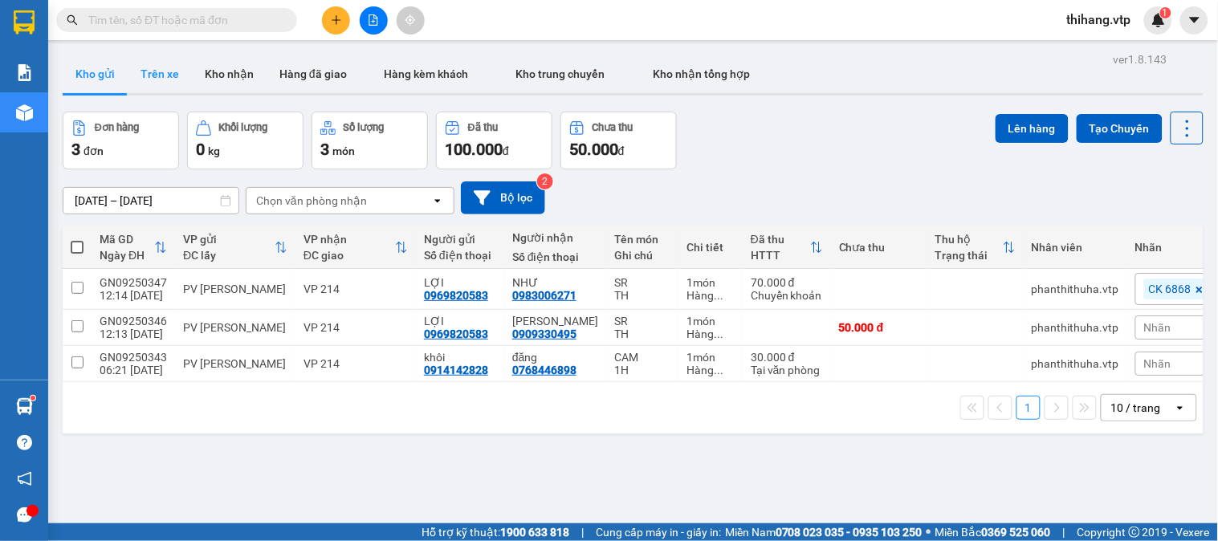
click at [145, 75] on button "Trên xe" at bounding box center [160, 74] width 64 height 39
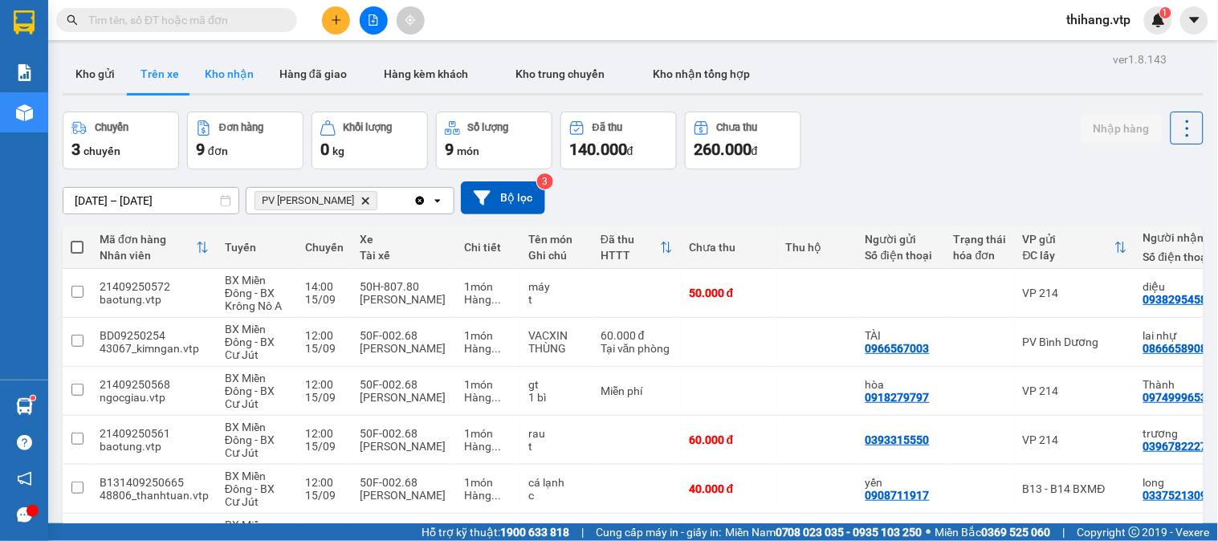
click at [215, 84] on button "Kho nhận" at bounding box center [229, 74] width 75 height 39
type input "[DATE] – [DATE]"
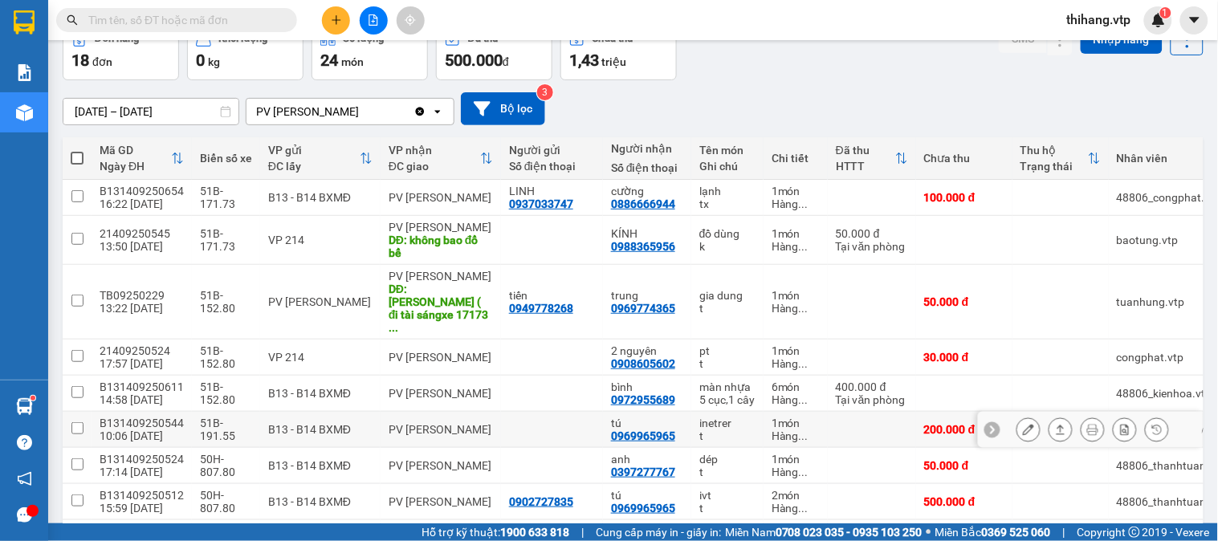
scroll to position [178, 0]
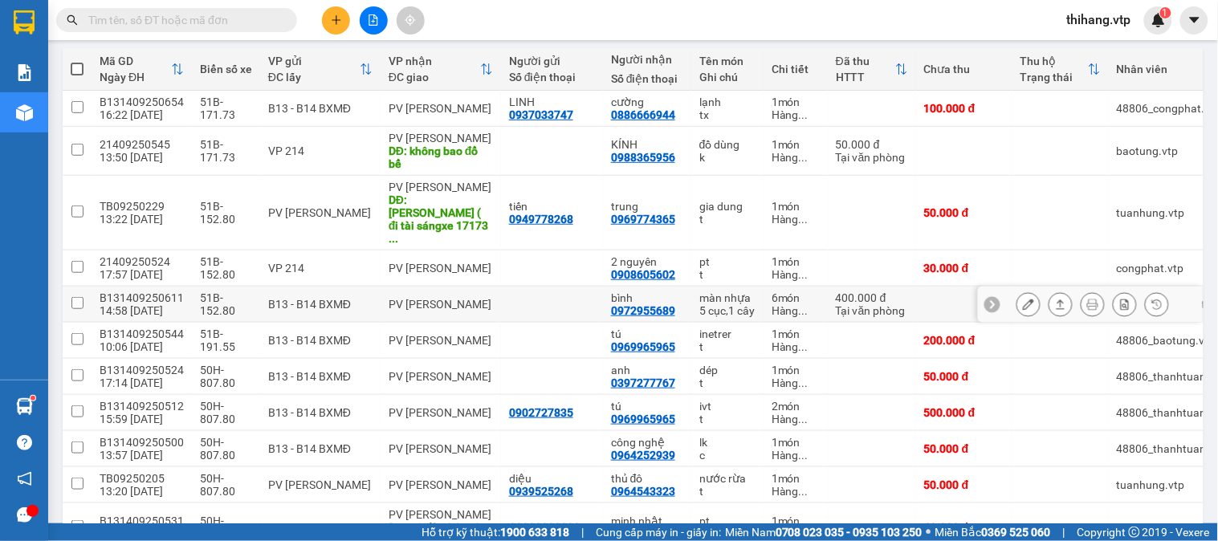
click at [1055, 299] on icon at bounding box center [1060, 304] width 11 height 11
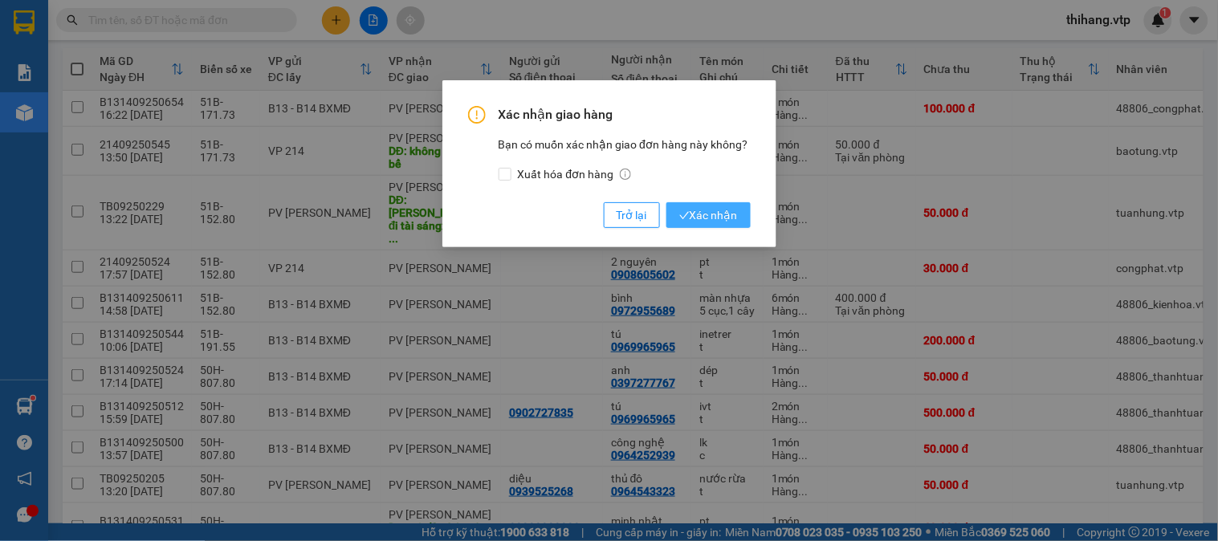
click at [736, 213] on span "Xác nhận" at bounding box center [708, 215] width 59 height 18
